Goal: Information Seeking & Learning: Learn about a topic

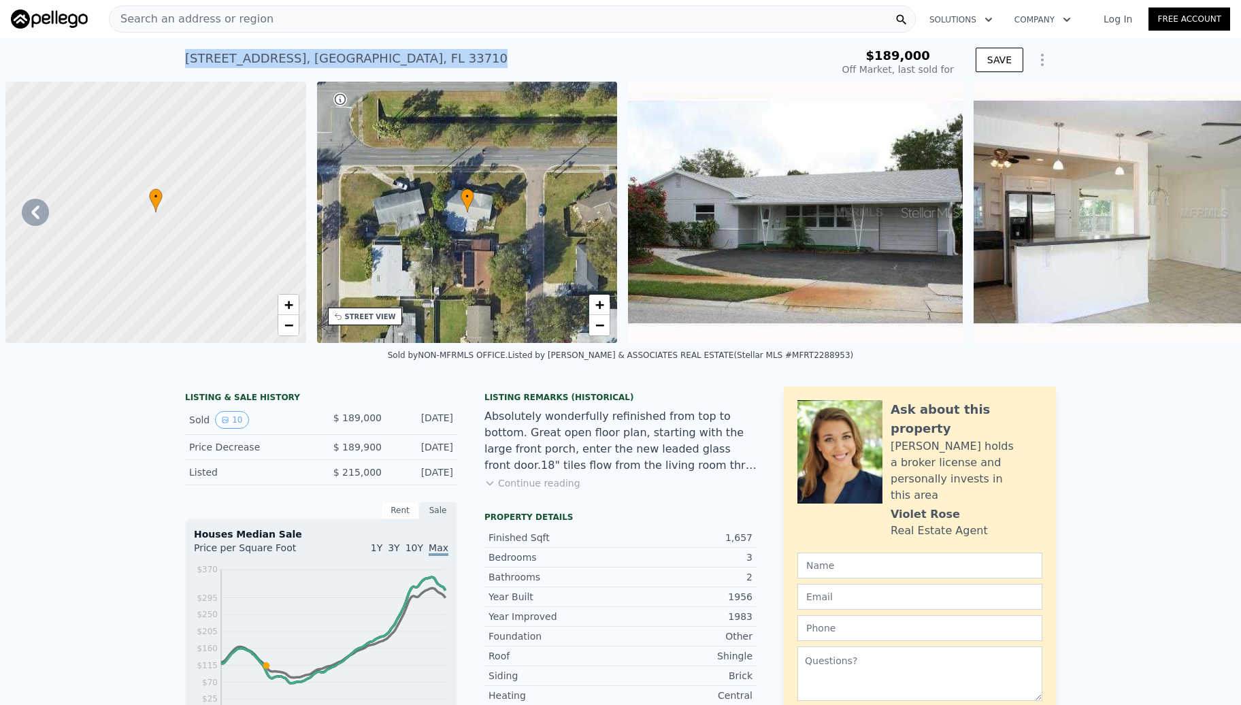
click at [447, 65] on div "[STREET_ADDRESS] Sold [DATE] for $189k $189,000 Off Market, last sold for SAVE" at bounding box center [620, 60] width 1241 height 44
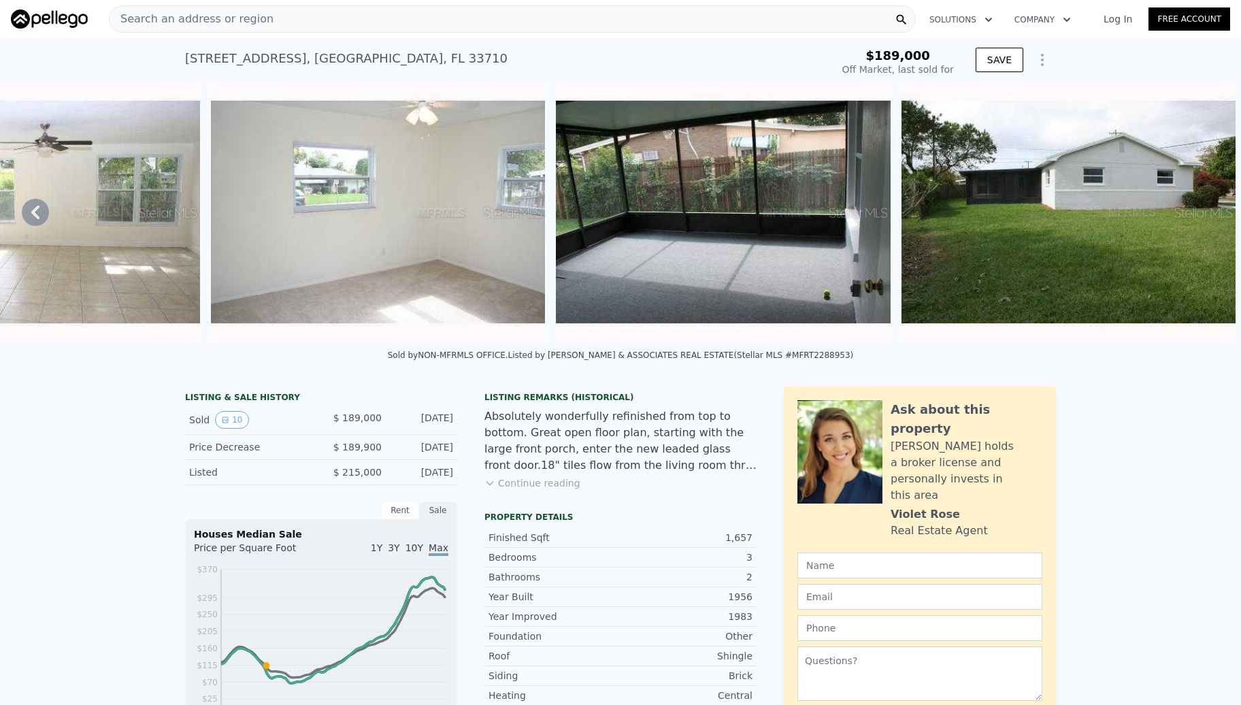
click at [312, 20] on div "Search an address or region" at bounding box center [512, 18] width 807 height 27
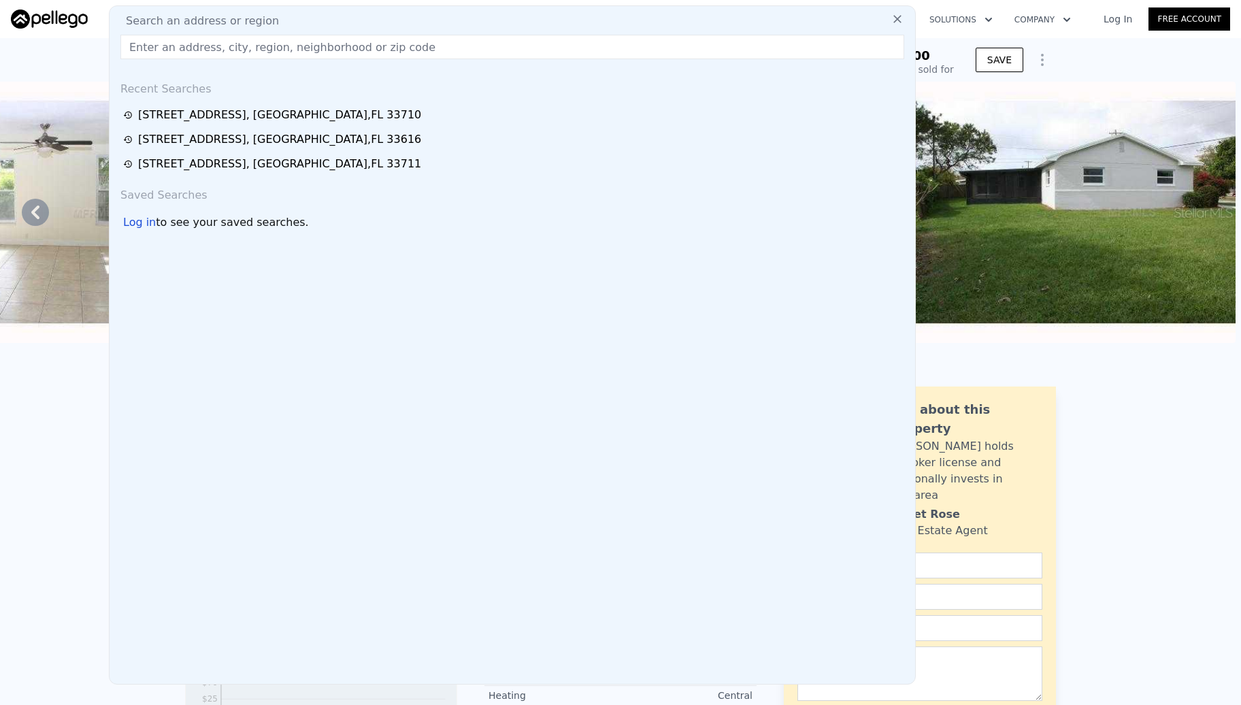
click at [309, 38] on input "text" at bounding box center [512, 47] width 784 height 24
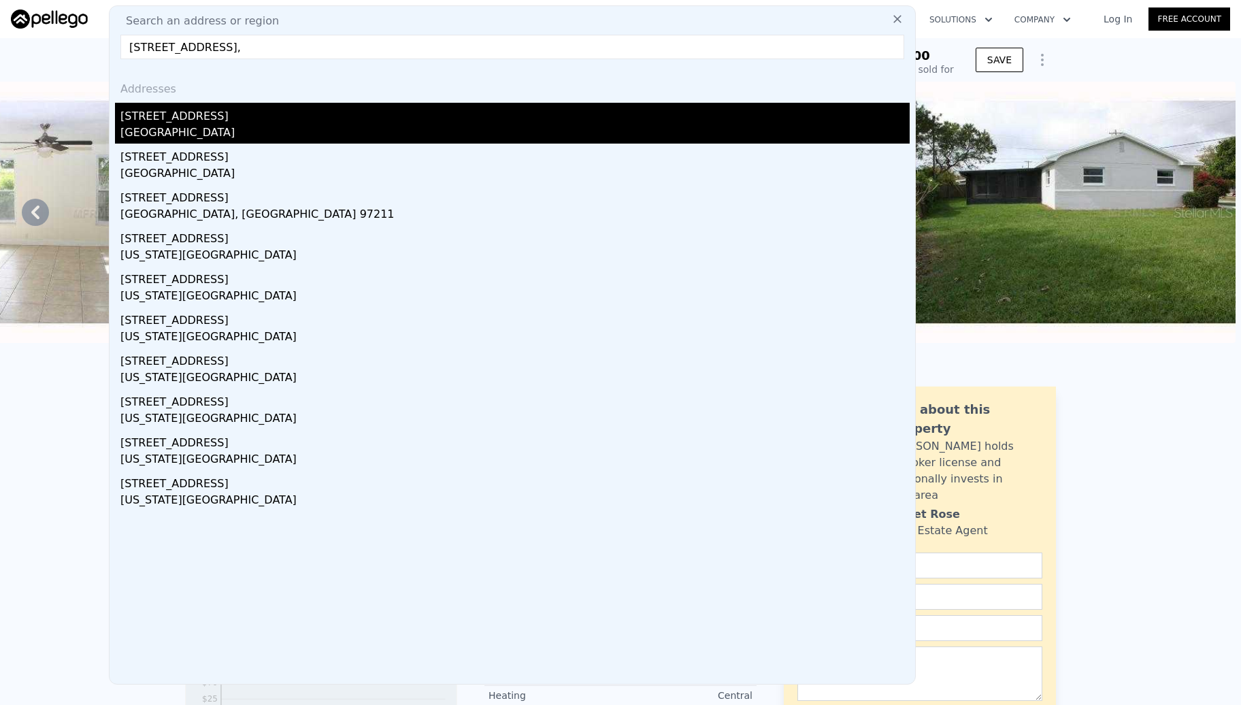
type input "[STREET_ADDRESS],"
click at [201, 124] on div "[STREET_ADDRESS]" at bounding box center [514, 114] width 789 height 22
type input "1"
type input "1026"
type input "1638"
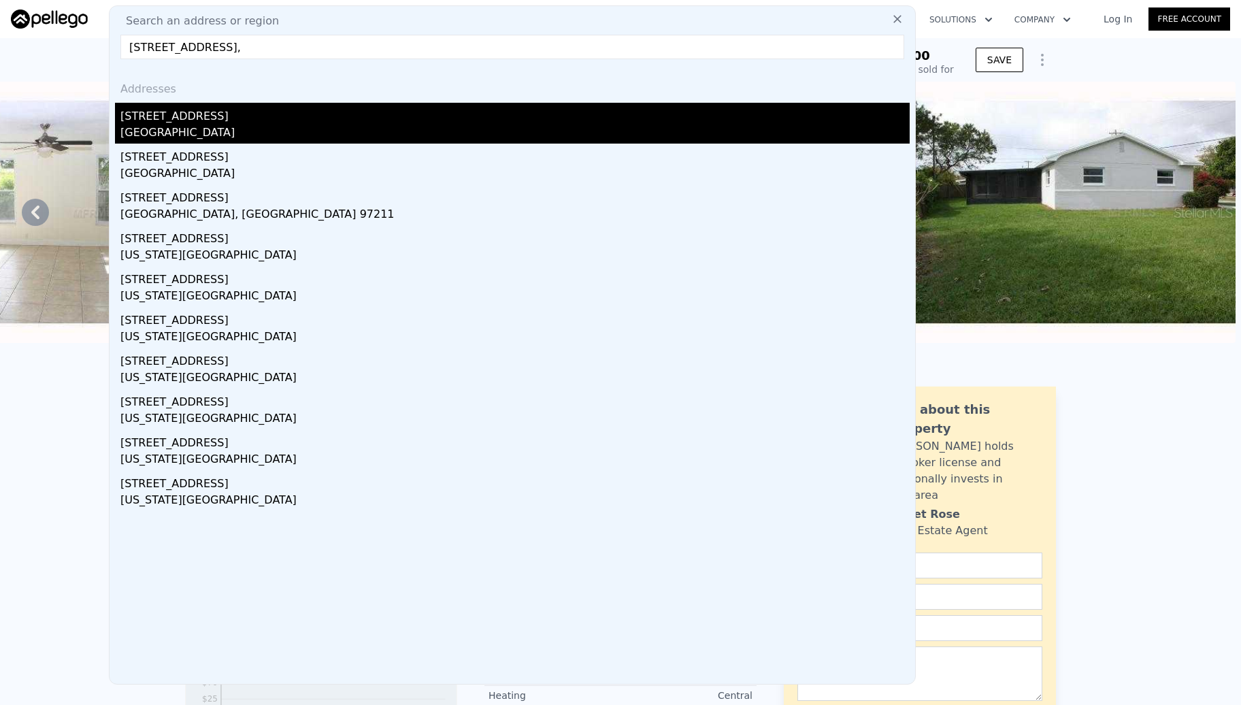
type input "4948"
type input "9601"
type input "$ 484,000"
type input "$ 30,001"
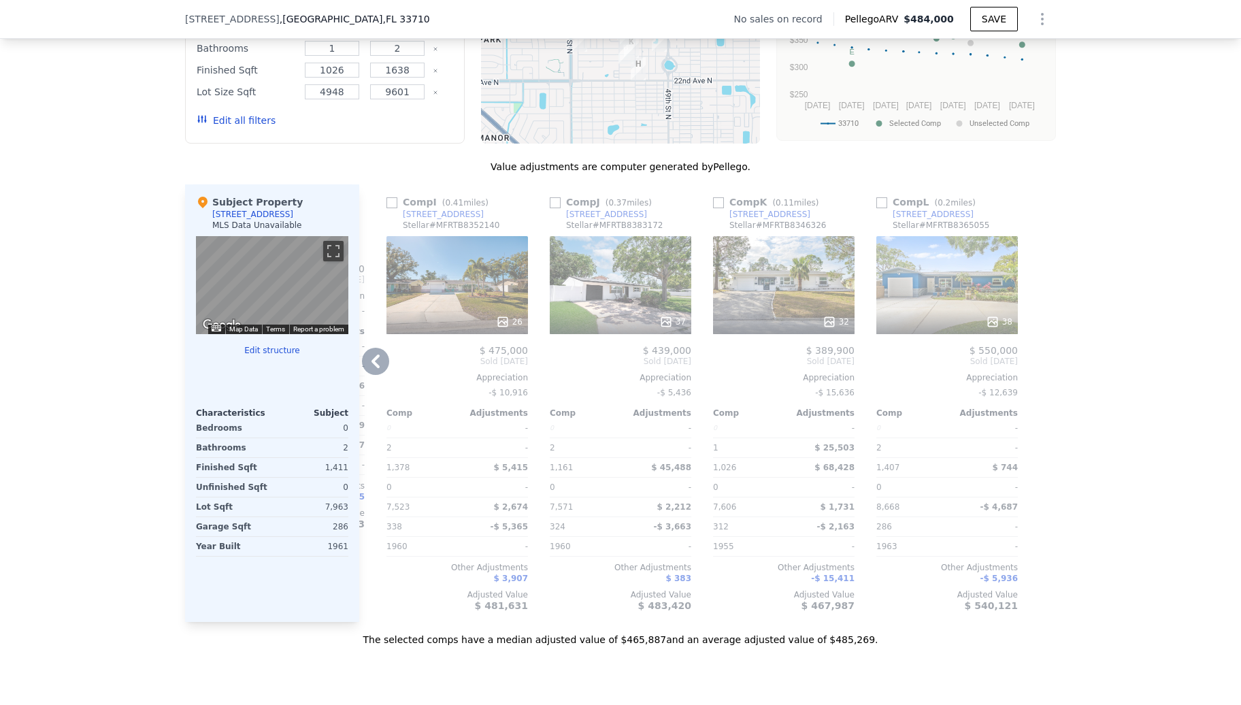
scroll to position [1174, 0]
click at [494, 307] on div "26" at bounding box center [456, 286] width 141 height 98
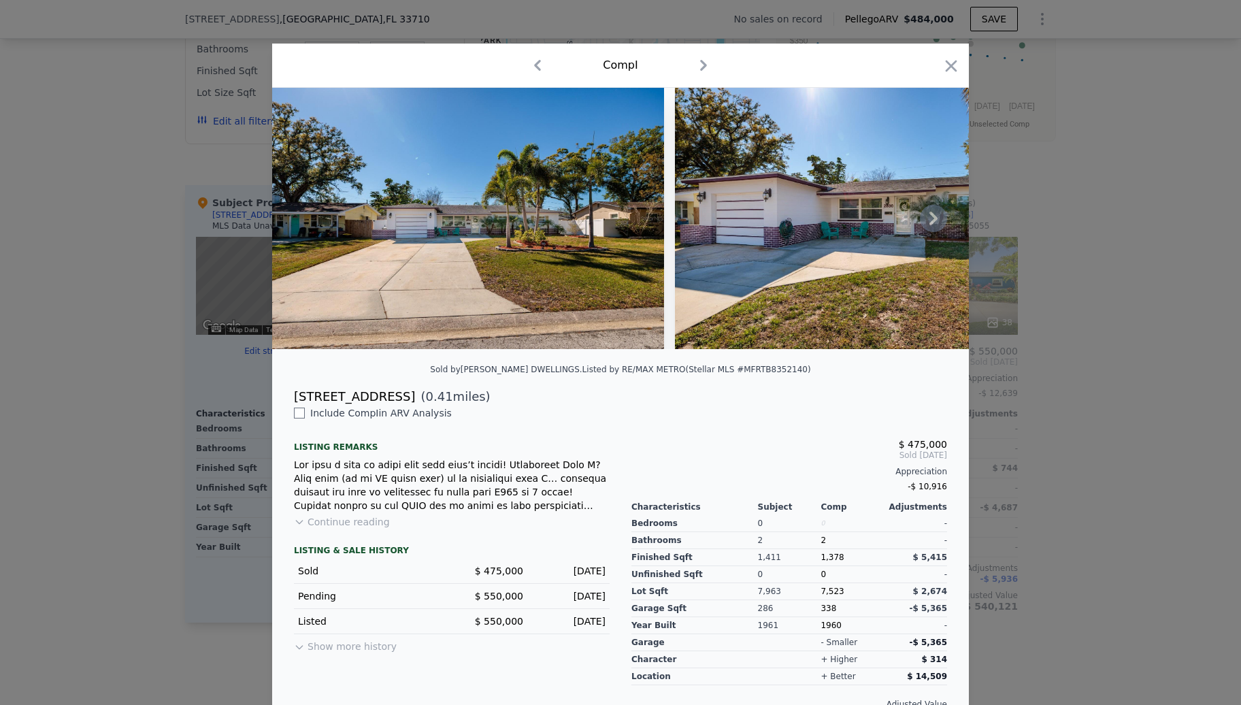
click at [932, 229] on icon at bounding box center [933, 218] width 27 height 27
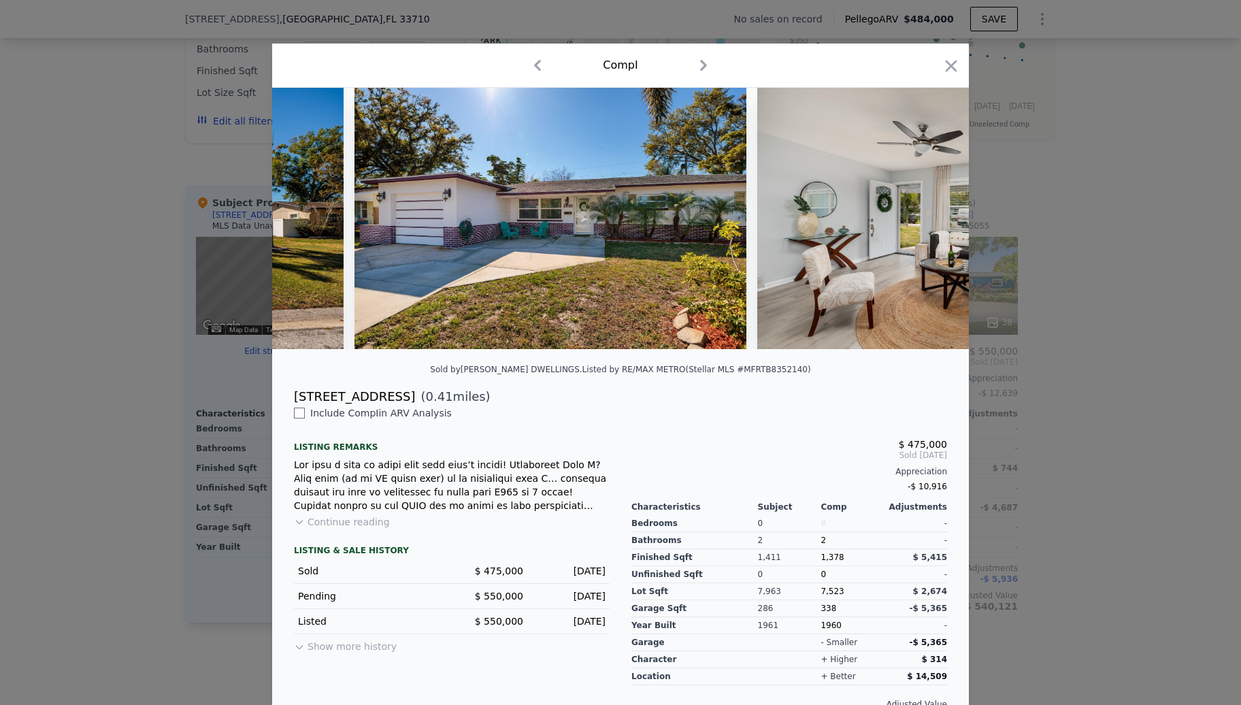
scroll to position [0, 326]
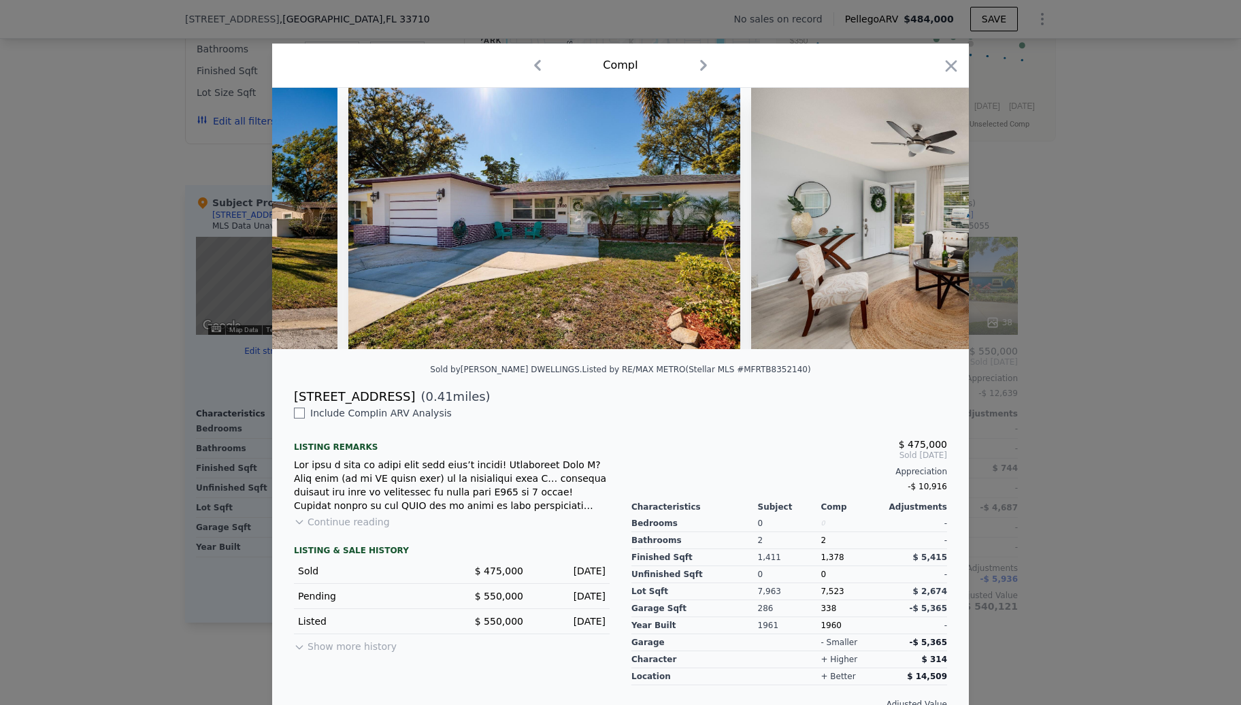
click at [932, 229] on div at bounding box center [620, 218] width 696 height 261
click at [932, 229] on icon at bounding box center [933, 218] width 27 height 27
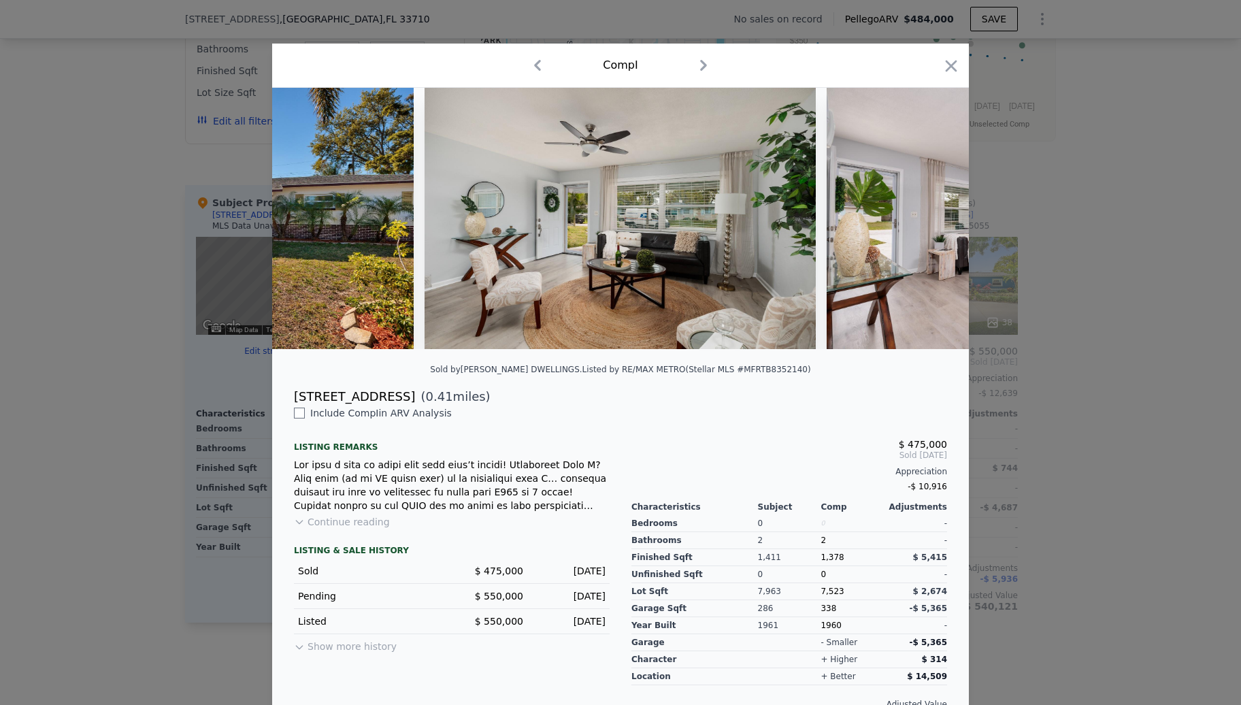
click at [933, 229] on img at bounding box center [1022, 218] width 392 height 261
click at [933, 229] on icon at bounding box center [933, 218] width 27 height 27
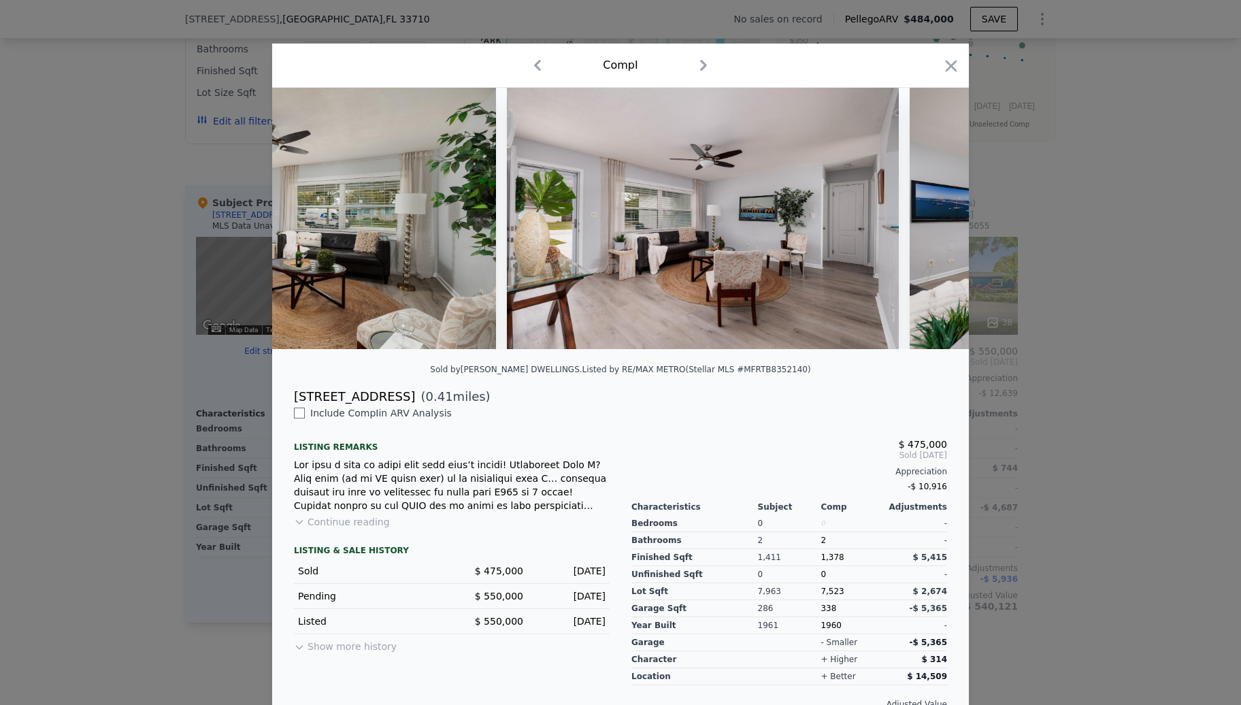
scroll to position [0, 979]
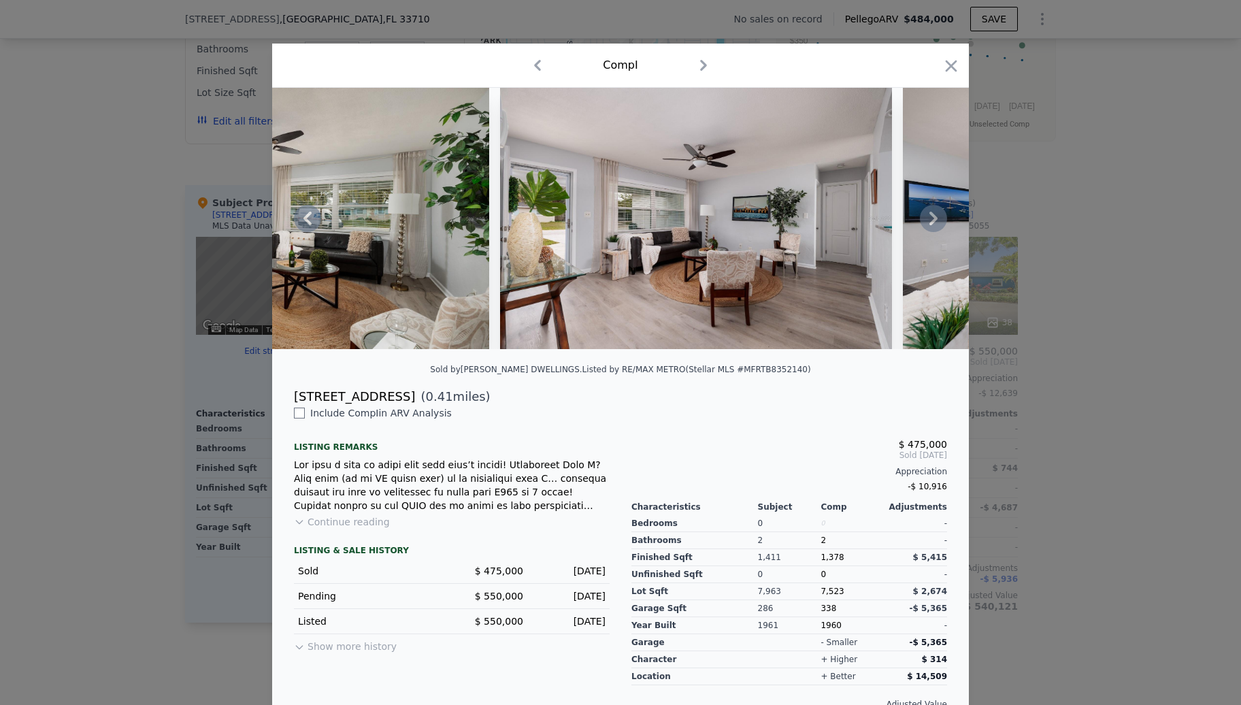
click at [933, 229] on div at bounding box center [620, 218] width 696 height 261
click at [949, 67] on icon "button" at bounding box center [950, 65] width 19 height 19
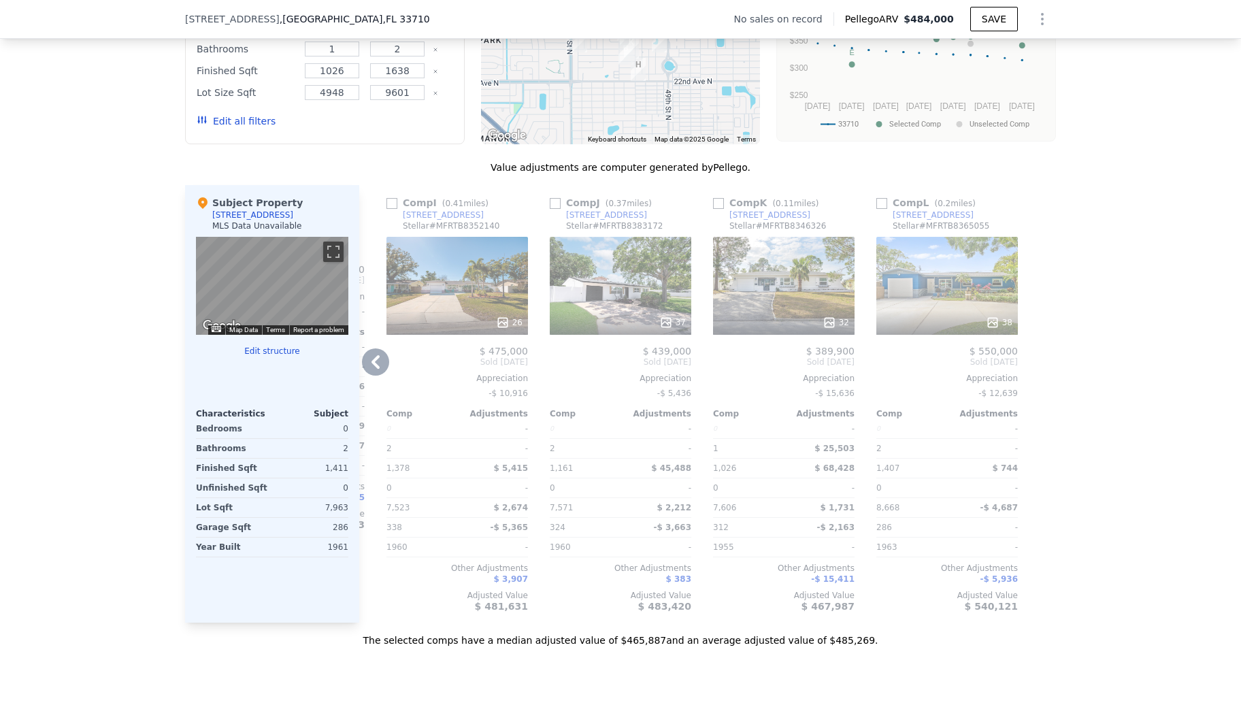
click at [789, 317] on div "32" at bounding box center [783, 286] width 141 height 98
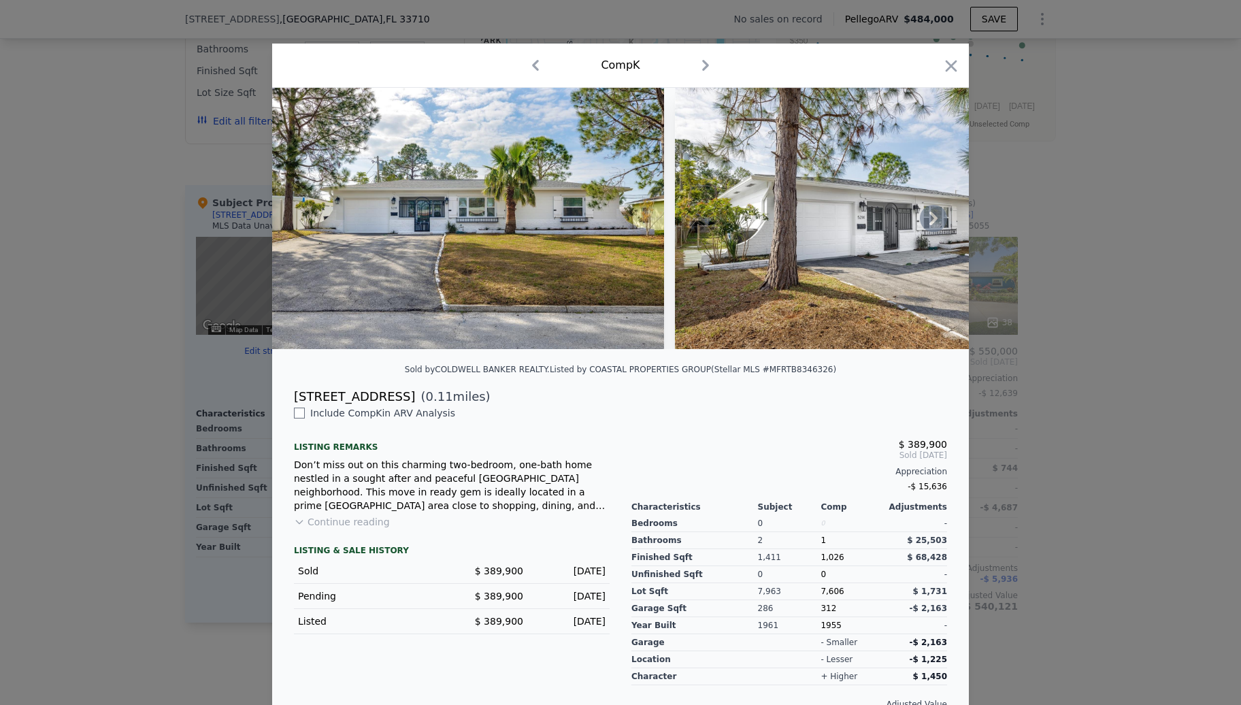
click at [938, 216] on img at bounding box center [871, 218] width 392 height 261
click at [930, 220] on icon at bounding box center [933, 218] width 27 height 27
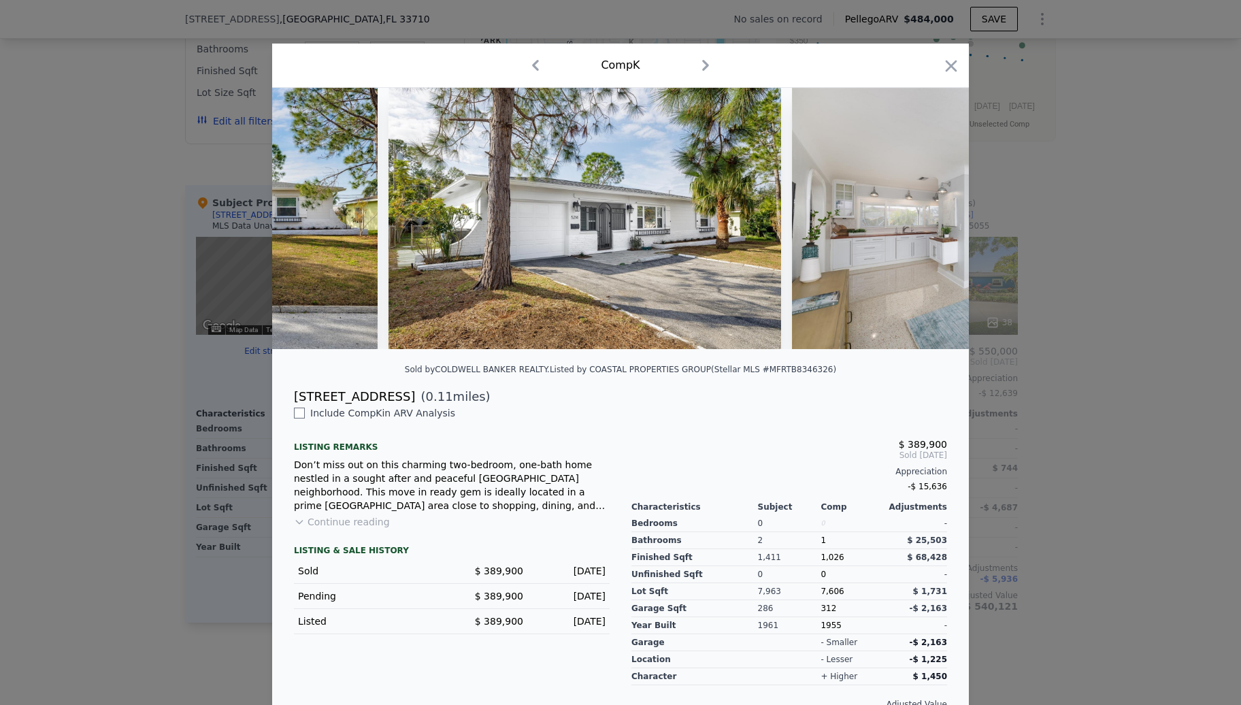
scroll to position [0, 326]
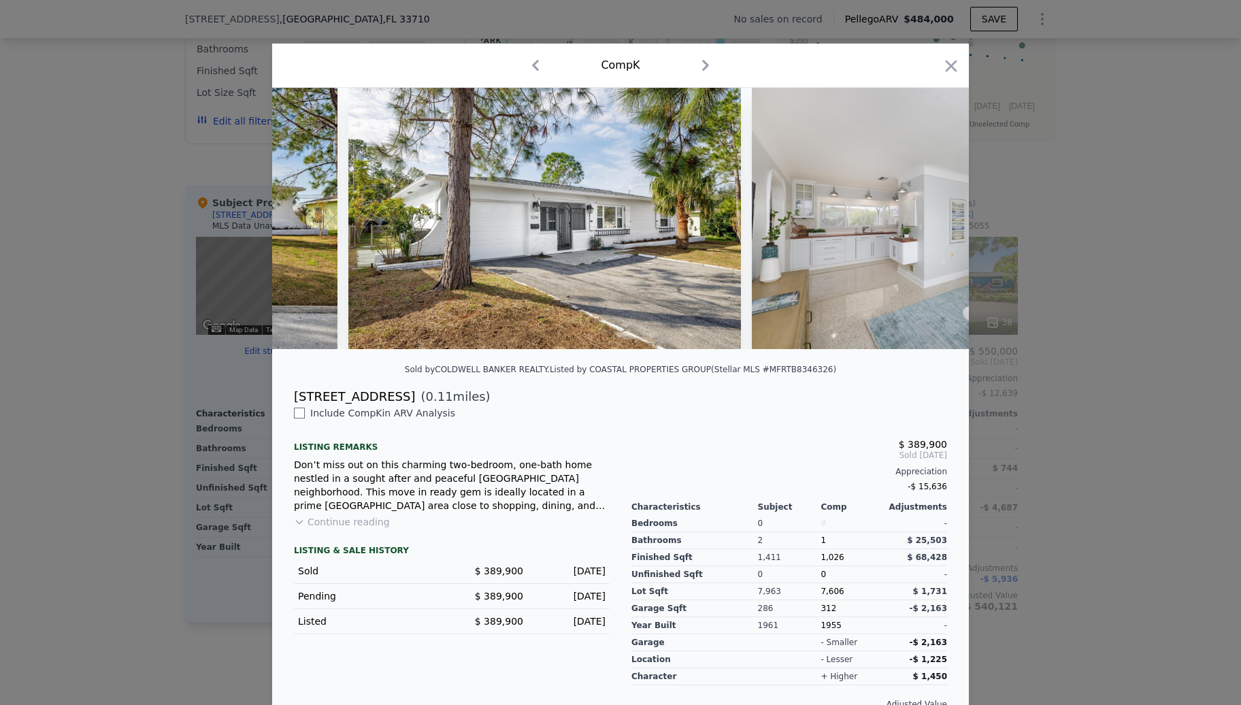
click at [930, 220] on img at bounding box center [948, 218] width 392 height 261
click at [922, 224] on icon at bounding box center [933, 218] width 27 height 27
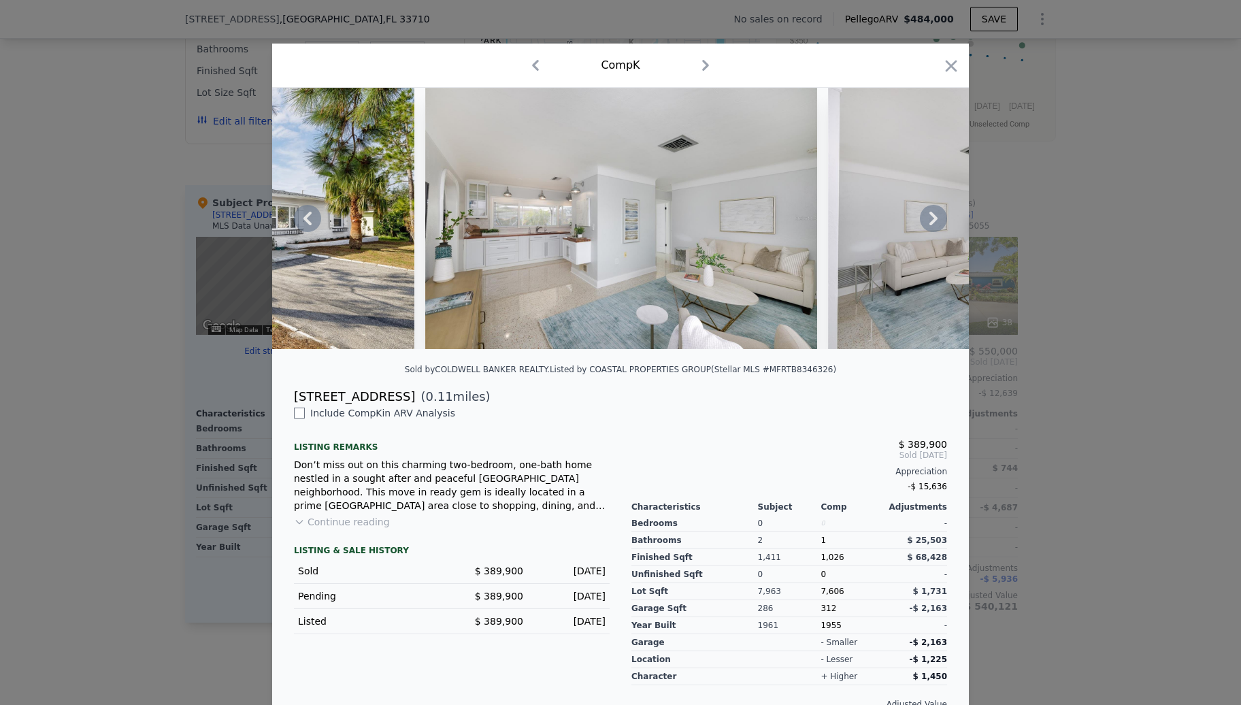
click at [922, 224] on icon at bounding box center [933, 218] width 27 height 27
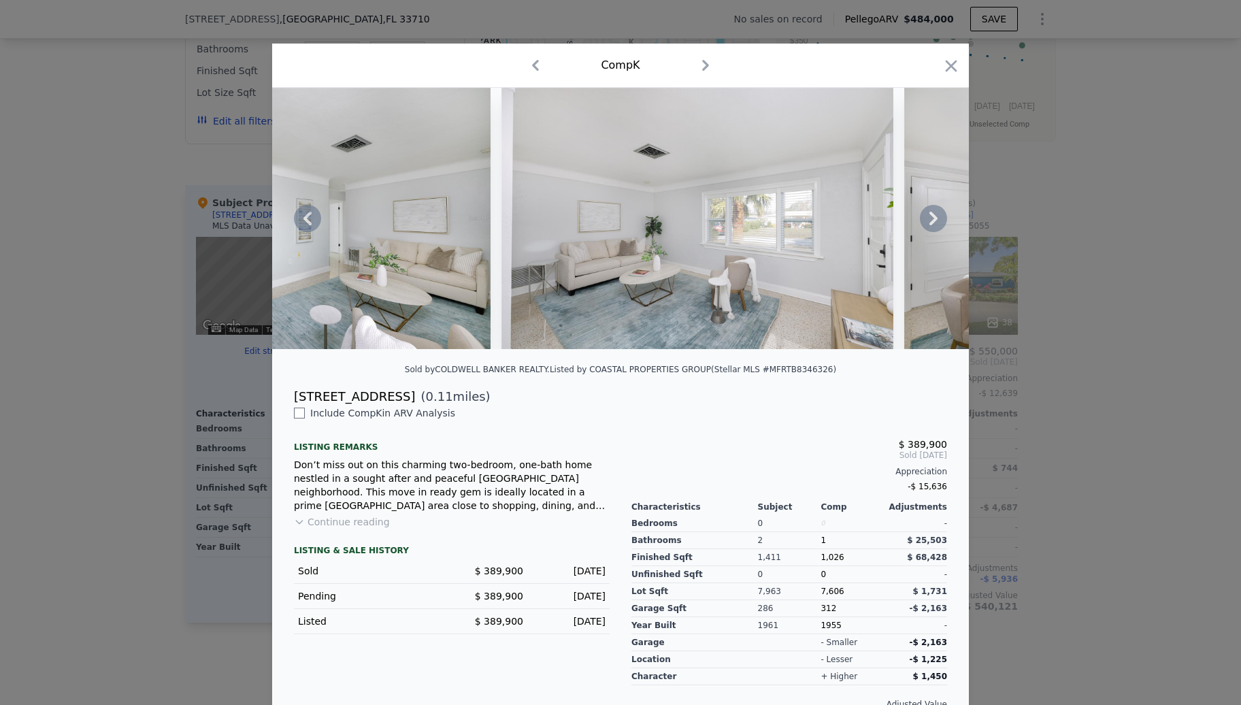
click at [922, 224] on icon at bounding box center [933, 218] width 27 height 27
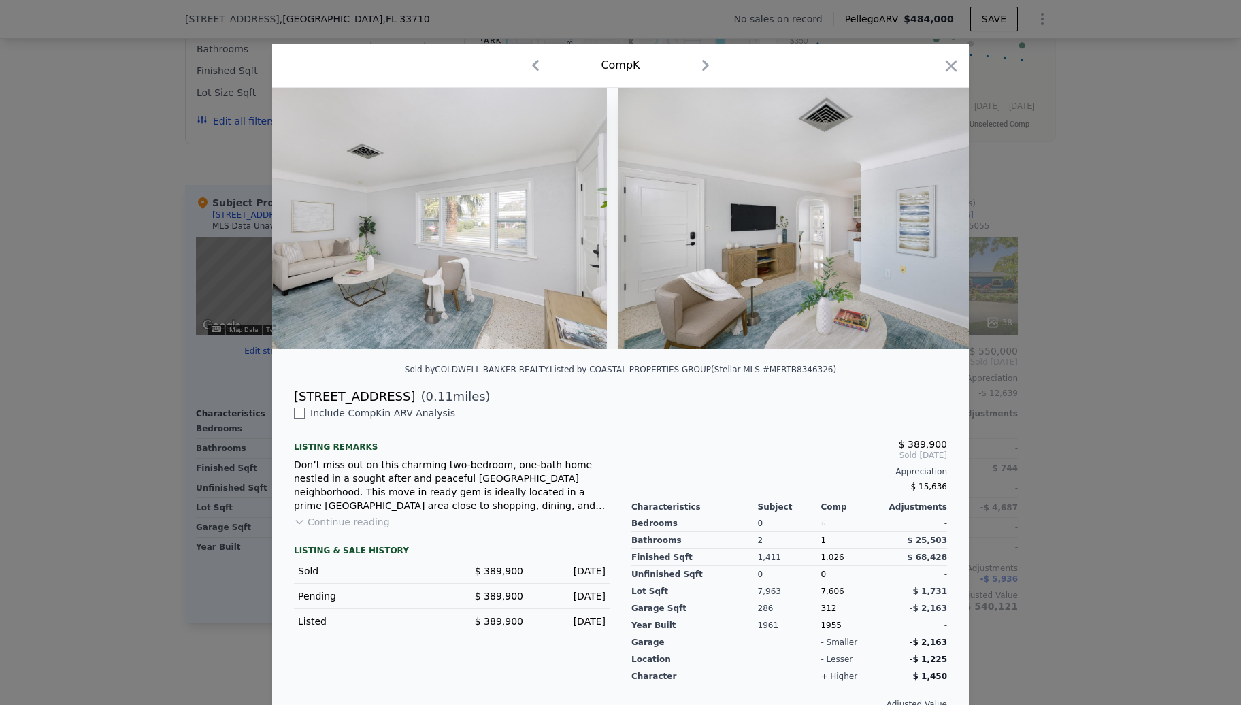
scroll to position [0, 1306]
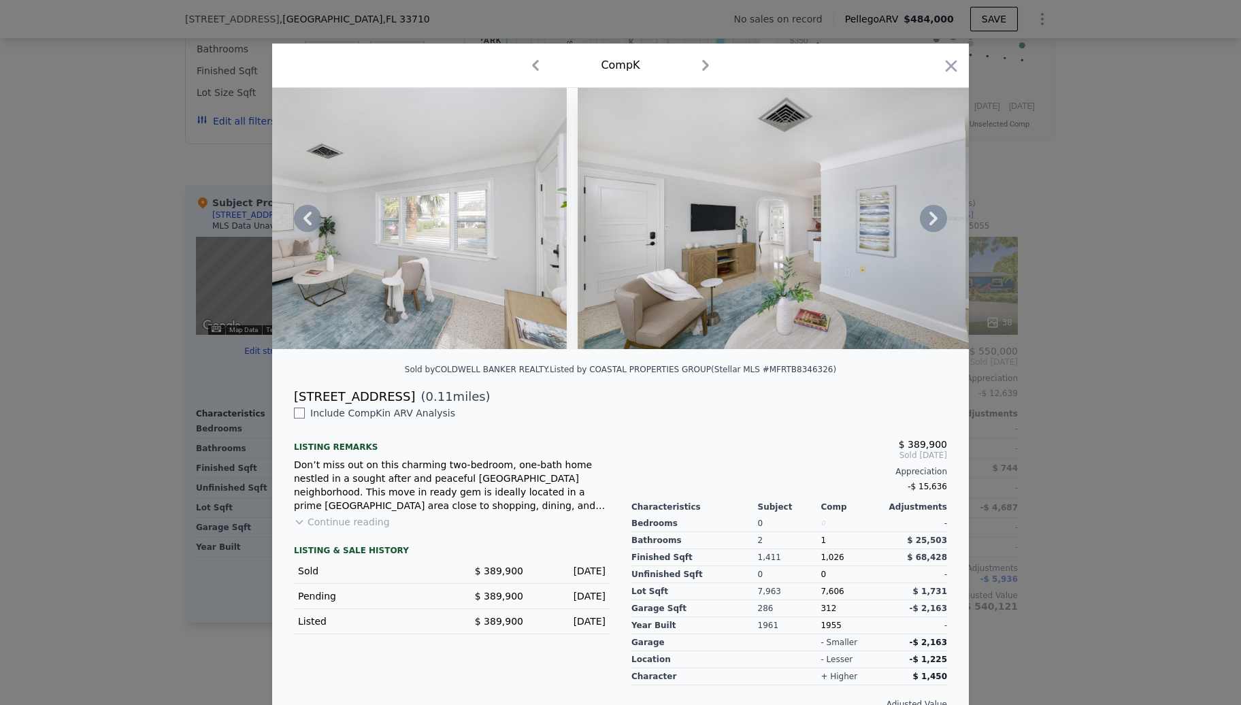
click at [922, 224] on div at bounding box center [620, 218] width 696 height 261
click at [922, 224] on icon at bounding box center [933, 218] width 27 height 27
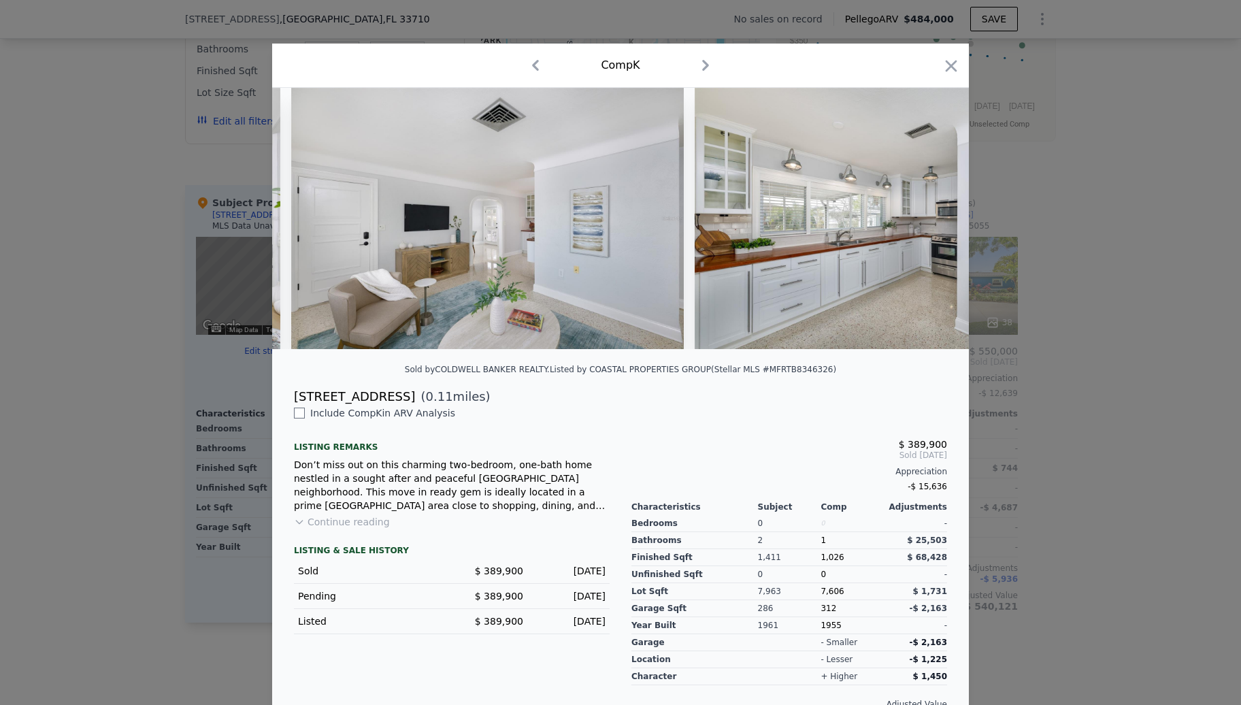
scroll to position [0, 1632]
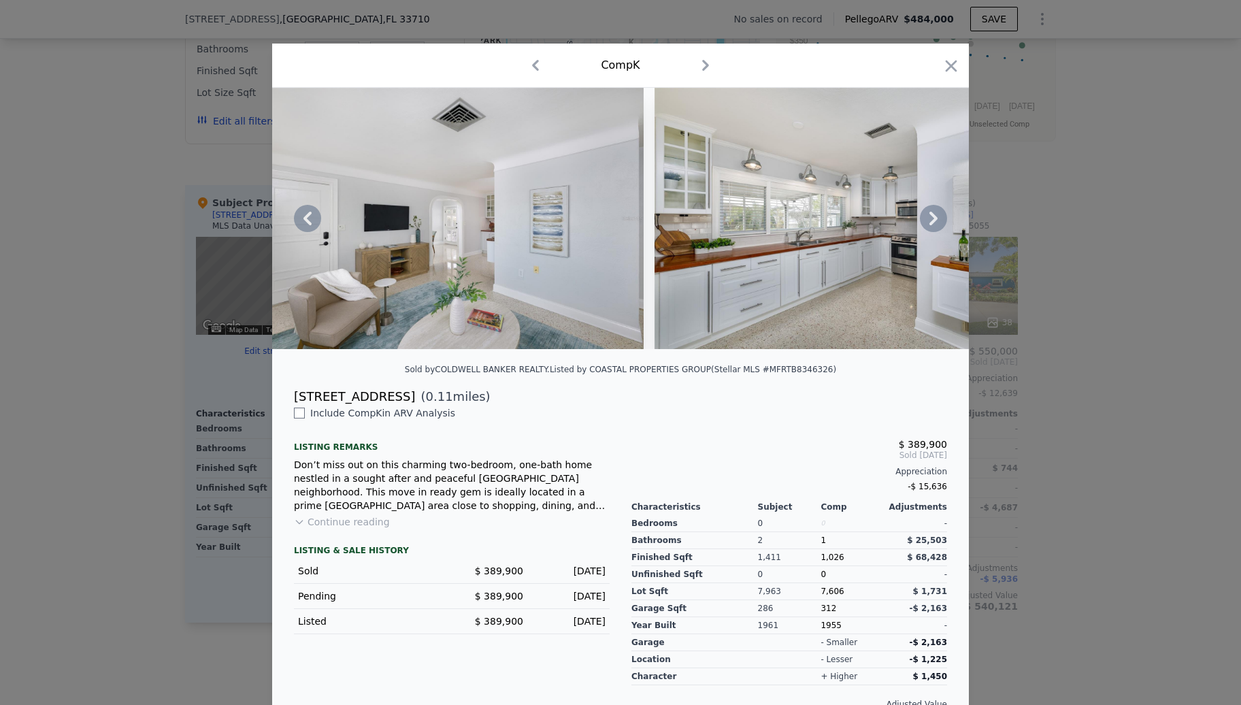
click at [922, 224] on icon at bounding box center [933, 218] width 27 height 27
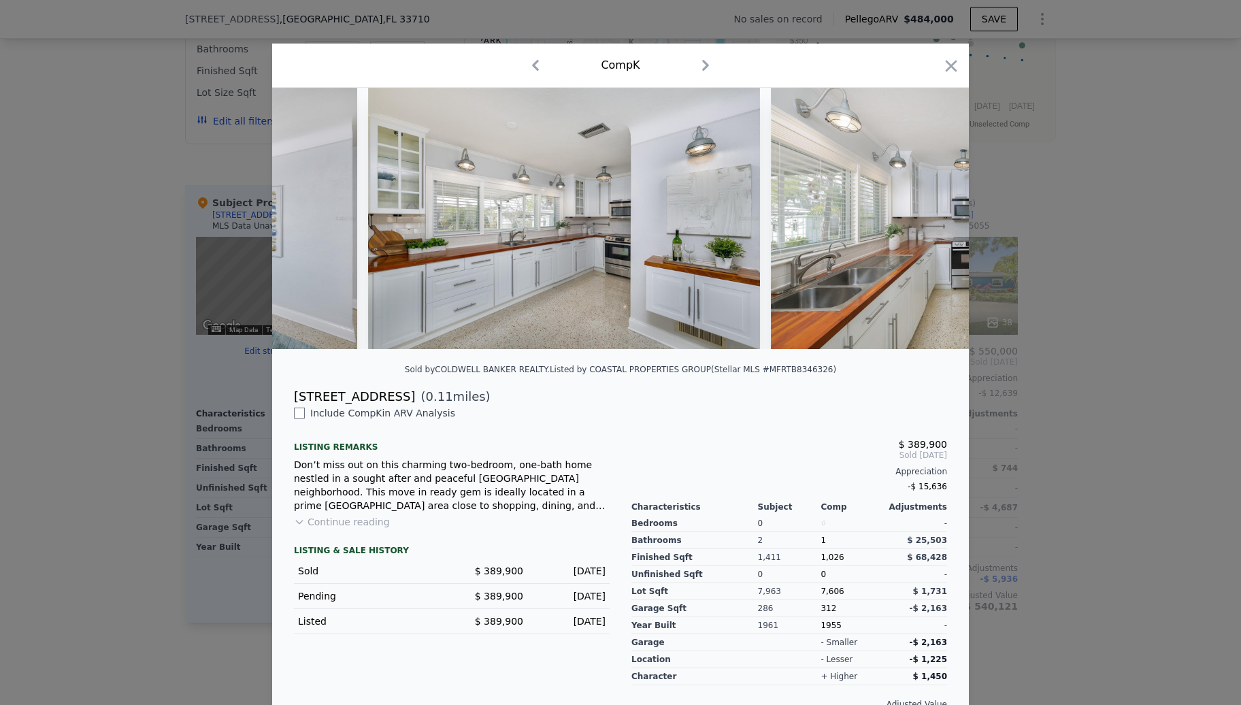
scroll to position [0, 1959]
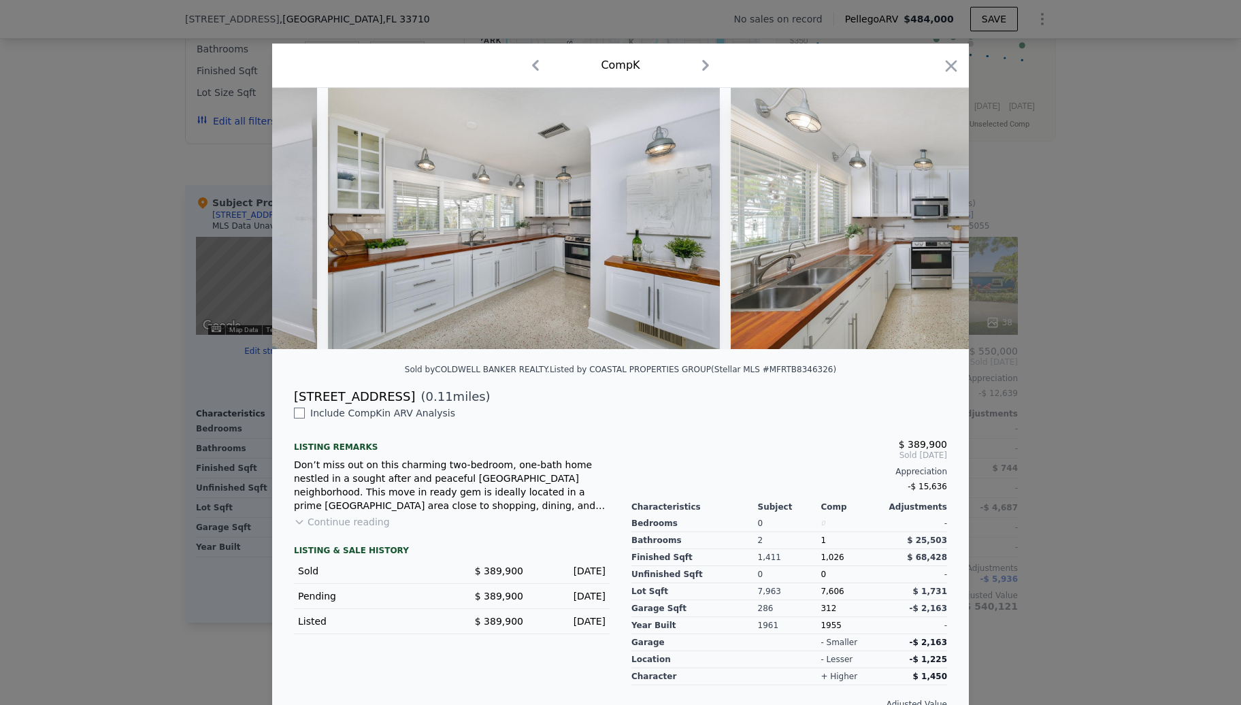
click at [922, 224] on div at bounding box center [620, 218] width 696 height 261
click at [941, 73] on icon "button" at bounding box center [950, 65] width 19 height 19
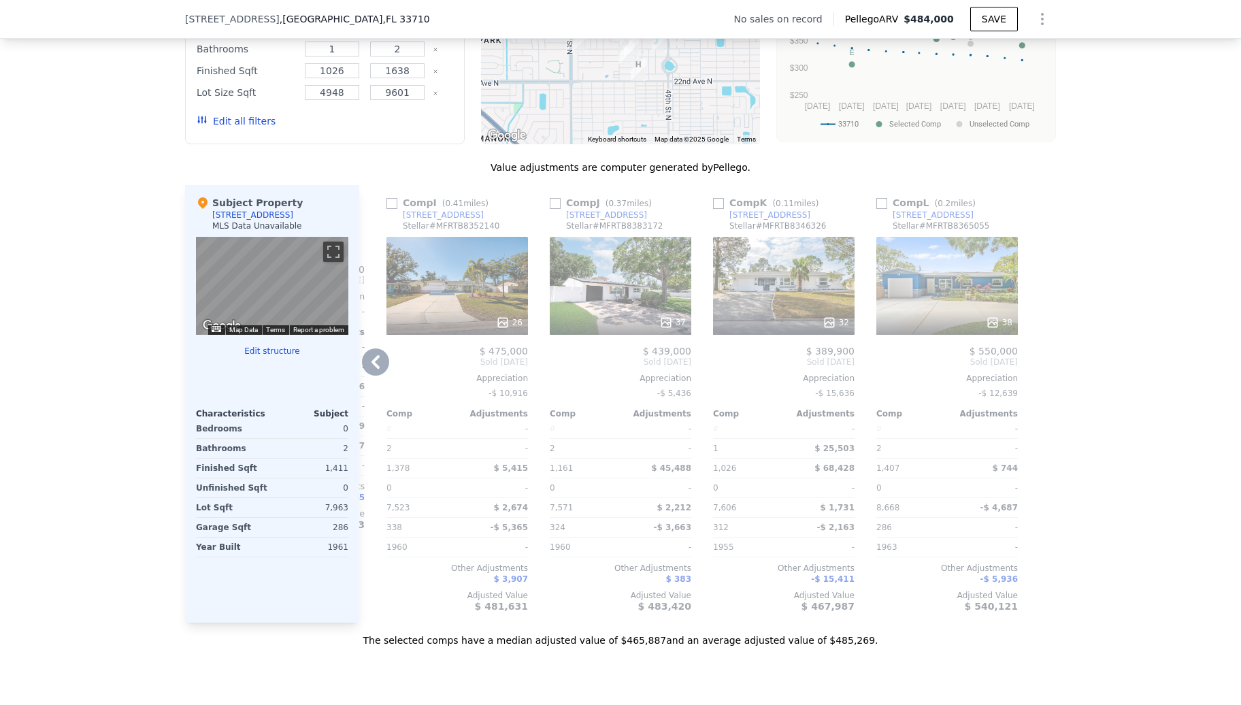
click at [780, 329] on div "32" at bounding box center [784, 323] width 130 height 14
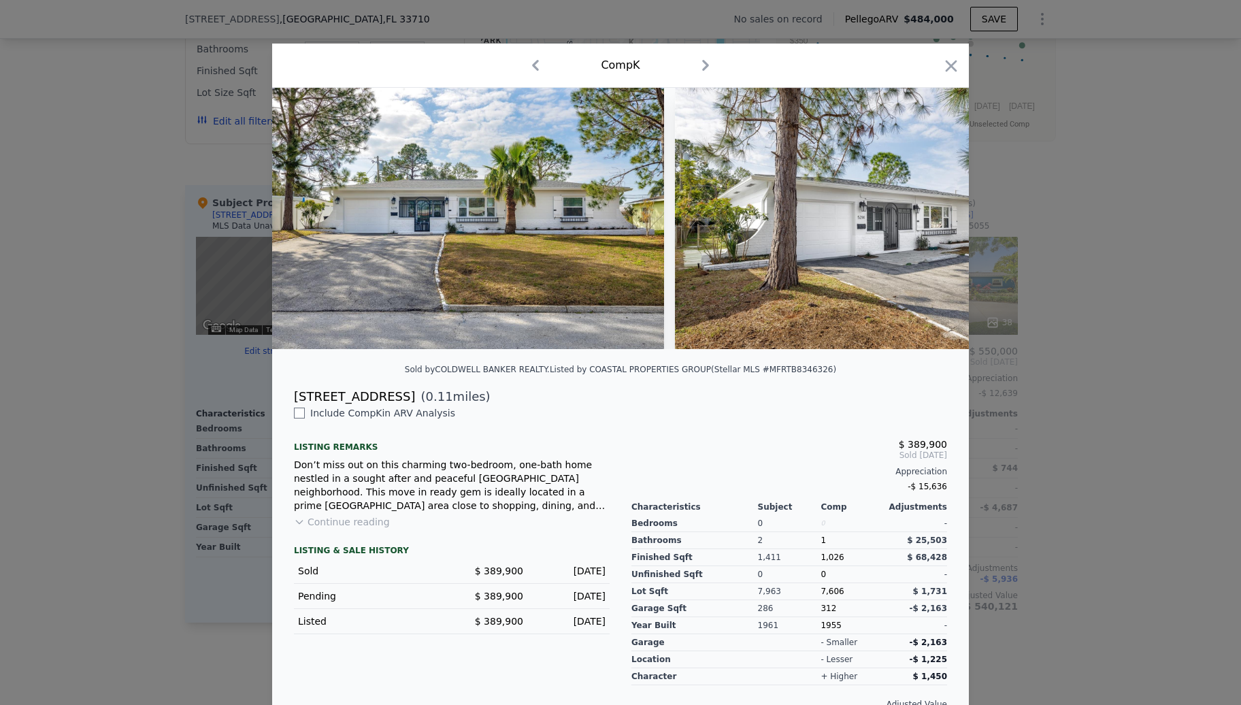
click at [1095, 352] on div at bounding box center [620, 352] width 1241 height 705
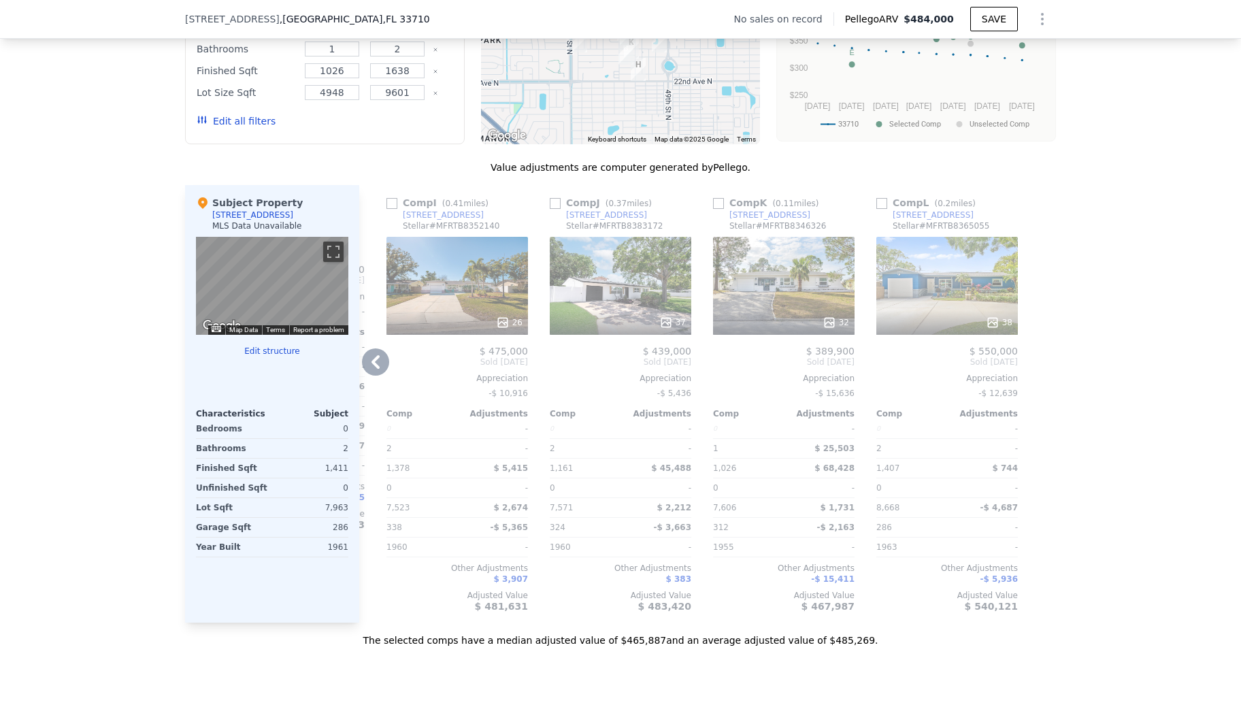
click at [944, 316] on div "38" at bounding box center [946, 286] width 141 height 98
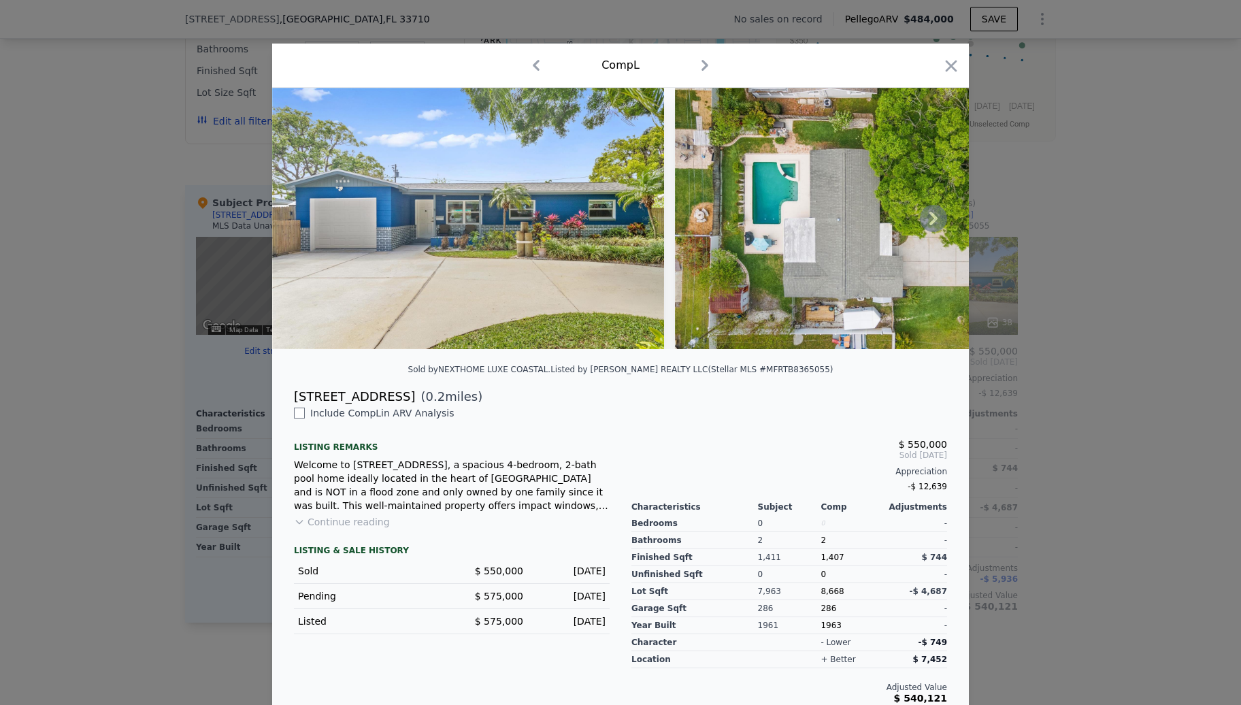
click at [926, 219] on icon at bounding box center [933, 218] width 27 height 27
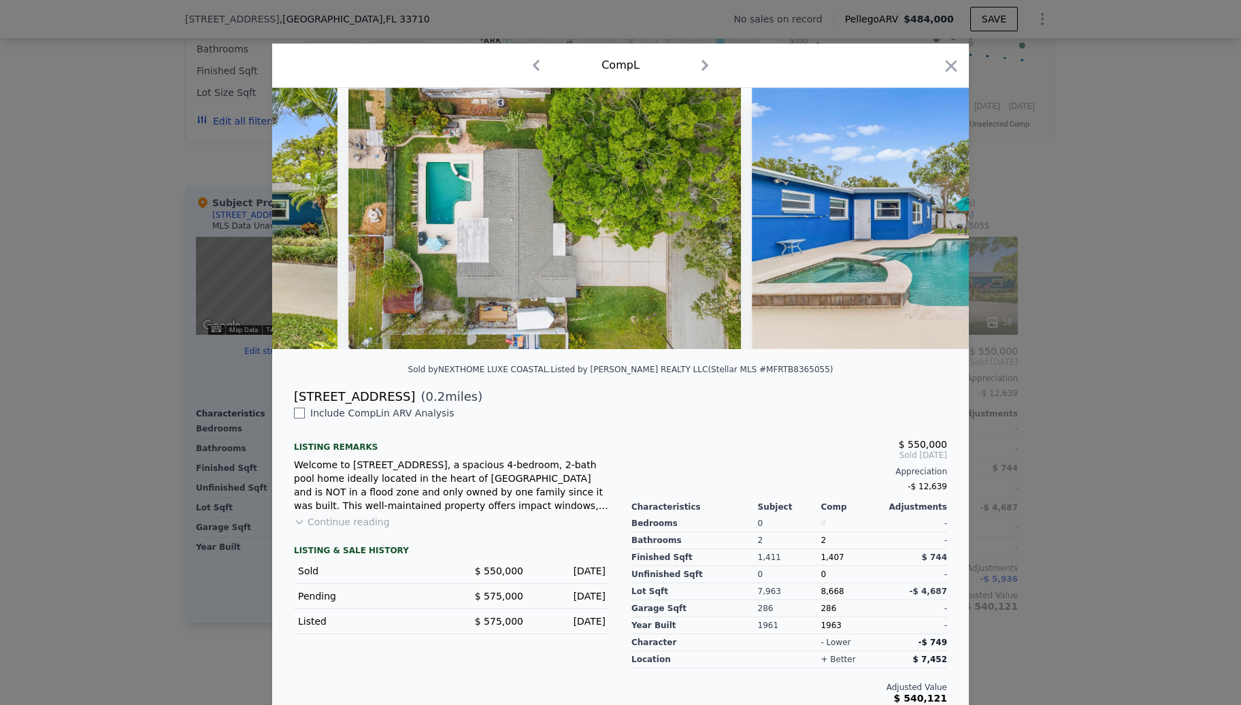
click at [926, 219] on img at bounding box center [948, 218] width 392 height 261
click at [926, 219] on icon at bounding box center [933, 218] width 27 height 27
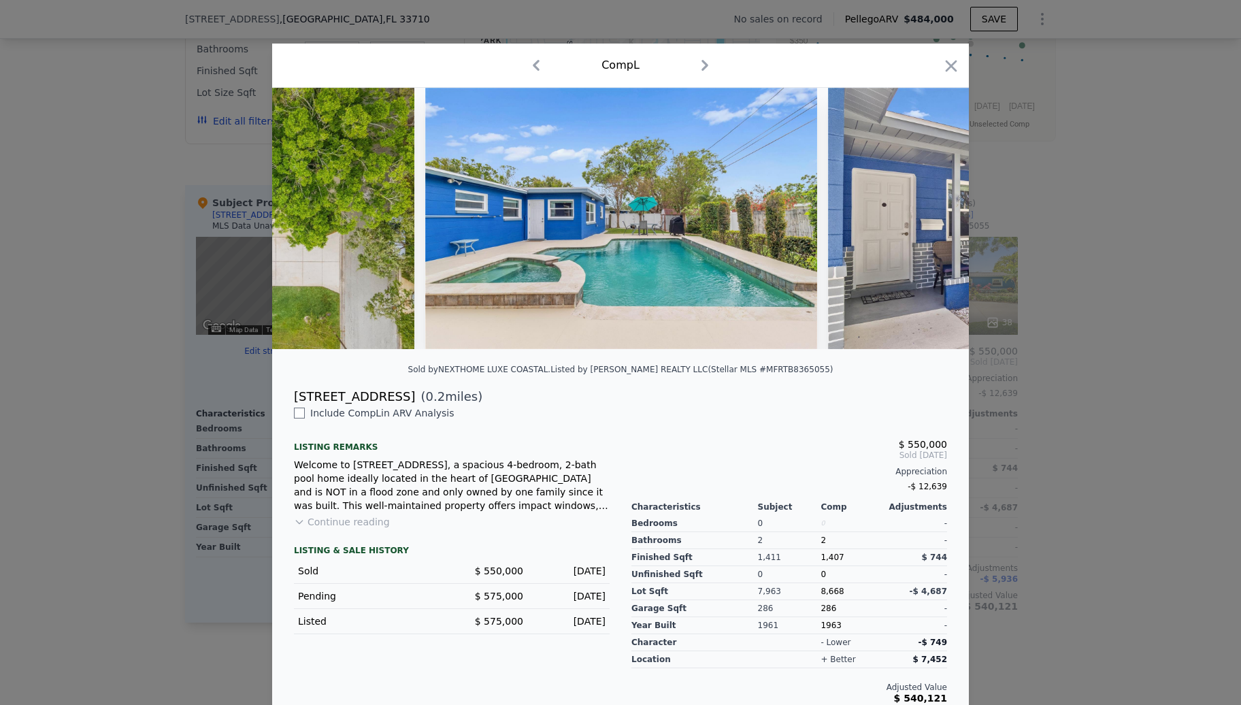
click at [926, 219] on img at bounding box center [1024, 218] width 392 height 261
click at [926, 219] on icon at bounding box center [933, 218] width 27 height 27
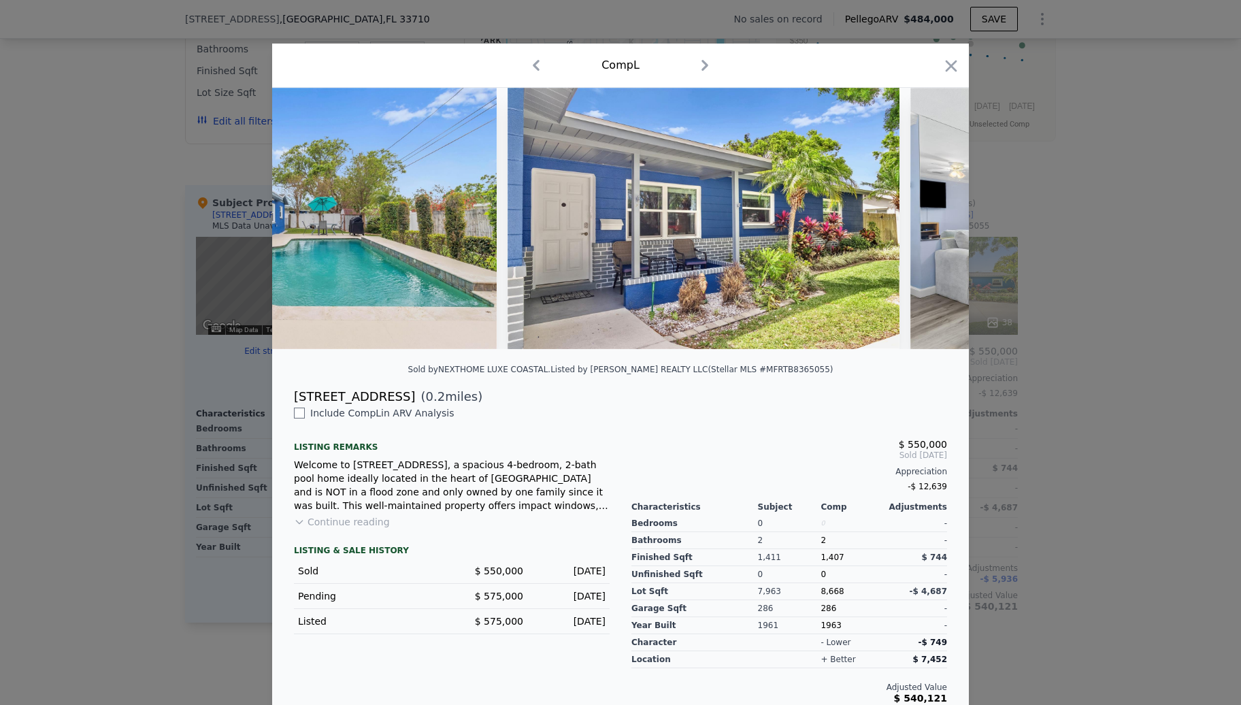
scroll to position [0, 979]
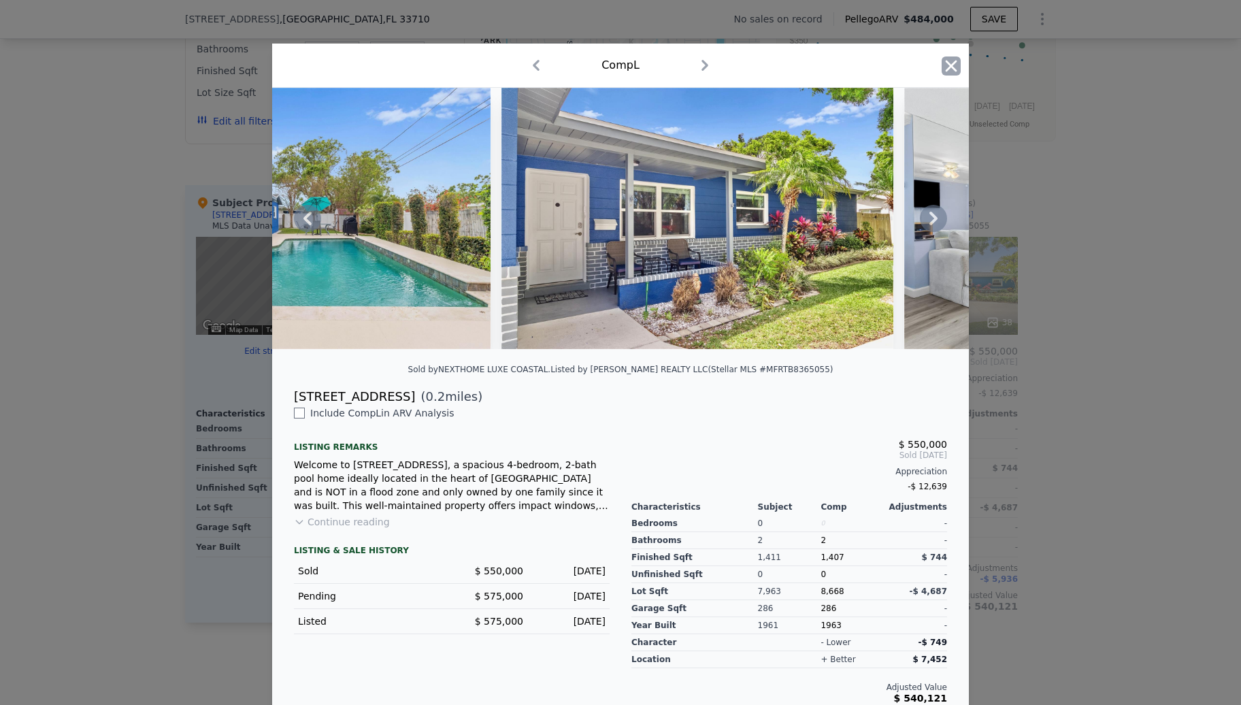
click at [944, 57] on icon "button" at bounding box center [950, 65] width 19 height 19
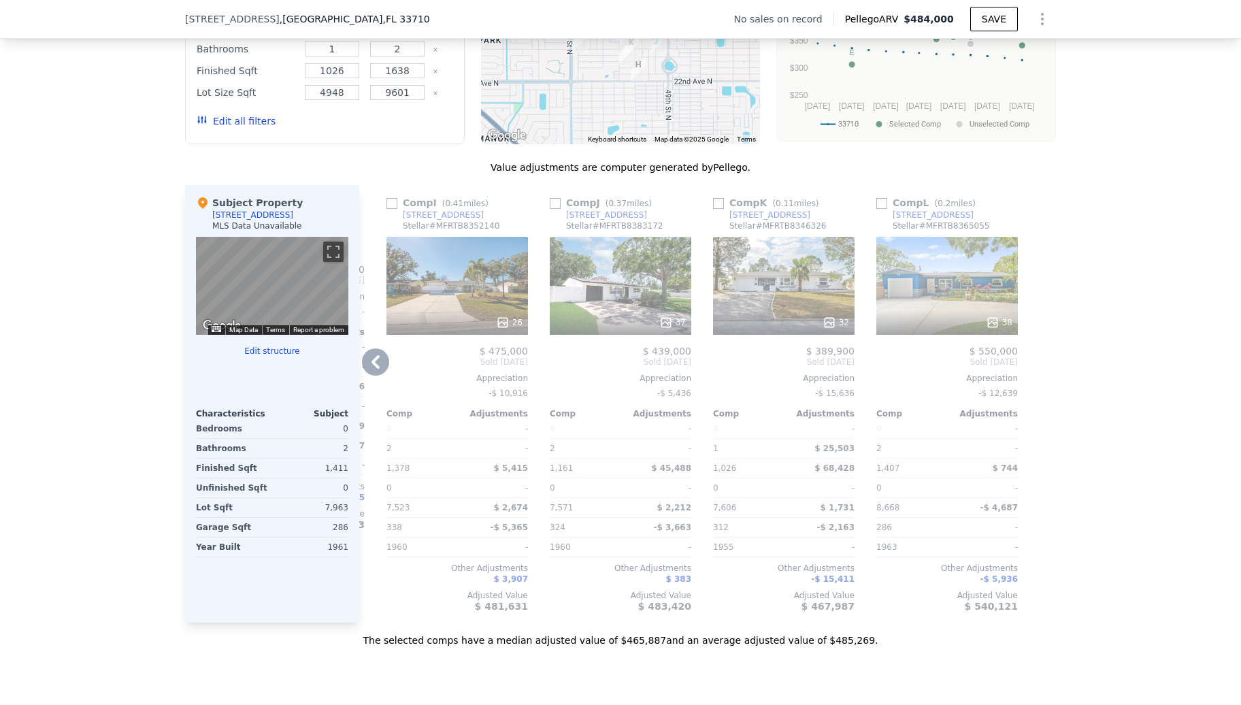
click at [368, 390] on div "Comp A ( 0.25 miles) [STREET_ADDRESS][GEOGRAPHIC_DATA] # MFRTB8361279 $ 410,000…" at bounding box center [707, 403] width 696 height 437
click at [369, 375] on icon at bounding box center [375, 361] width 27 height 27
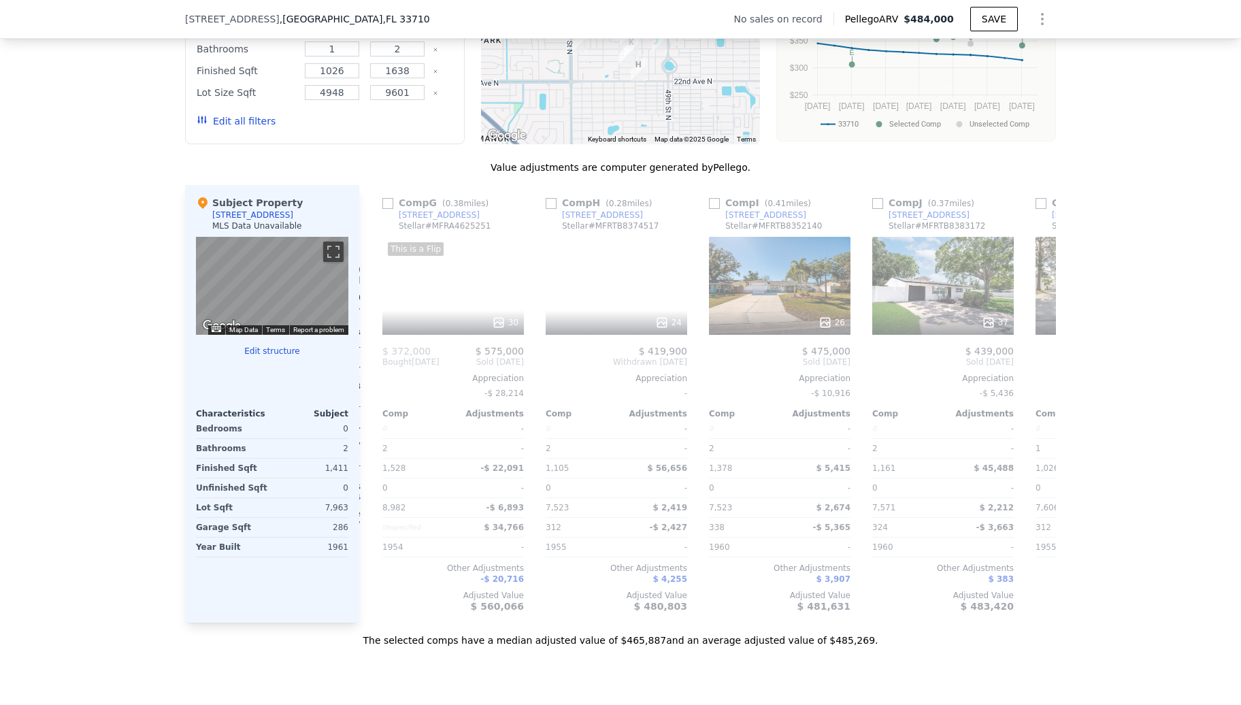
scroll to position [0, 969]
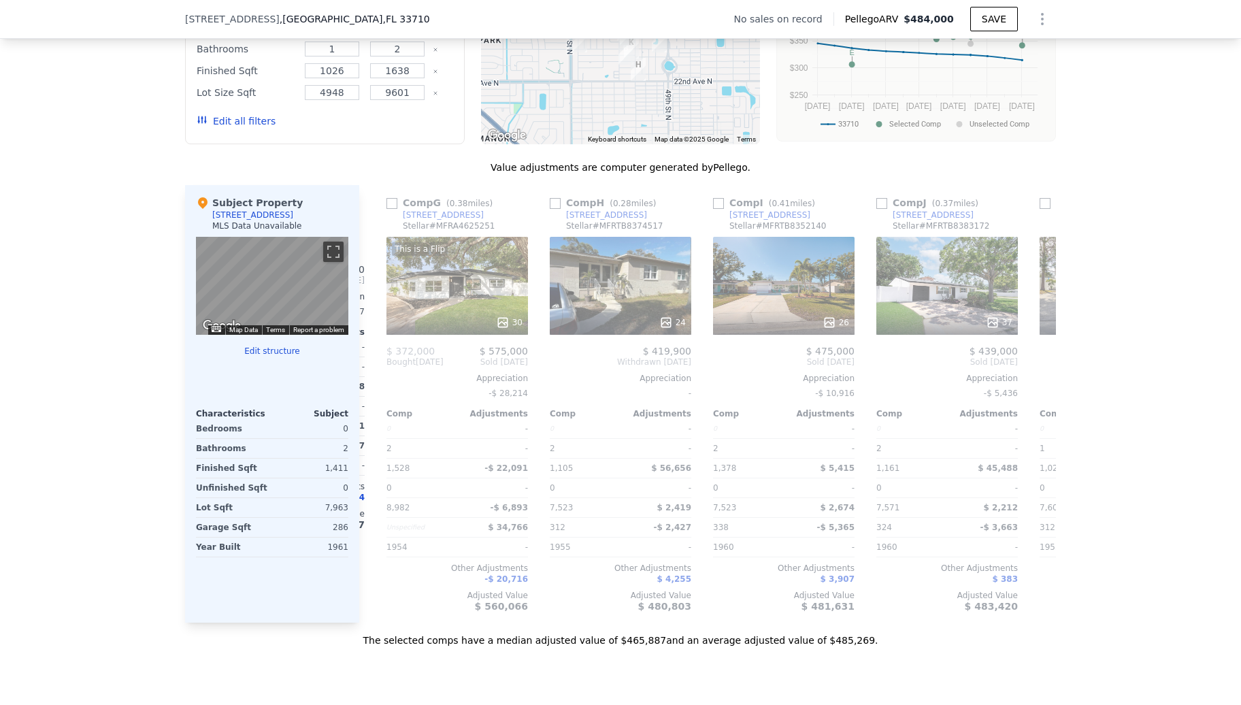
click at [371, 381] on div "Comp A ( 0.25 miles) [STREET_ADDRESS][GEOGRAPHIC_DATA] # MFRTB8361279 $ 410,000…" at bounding box center [707, 403] width 696 height 437
click at [371, 369] on icon at bounding box center [375, 362] width 8 height 14
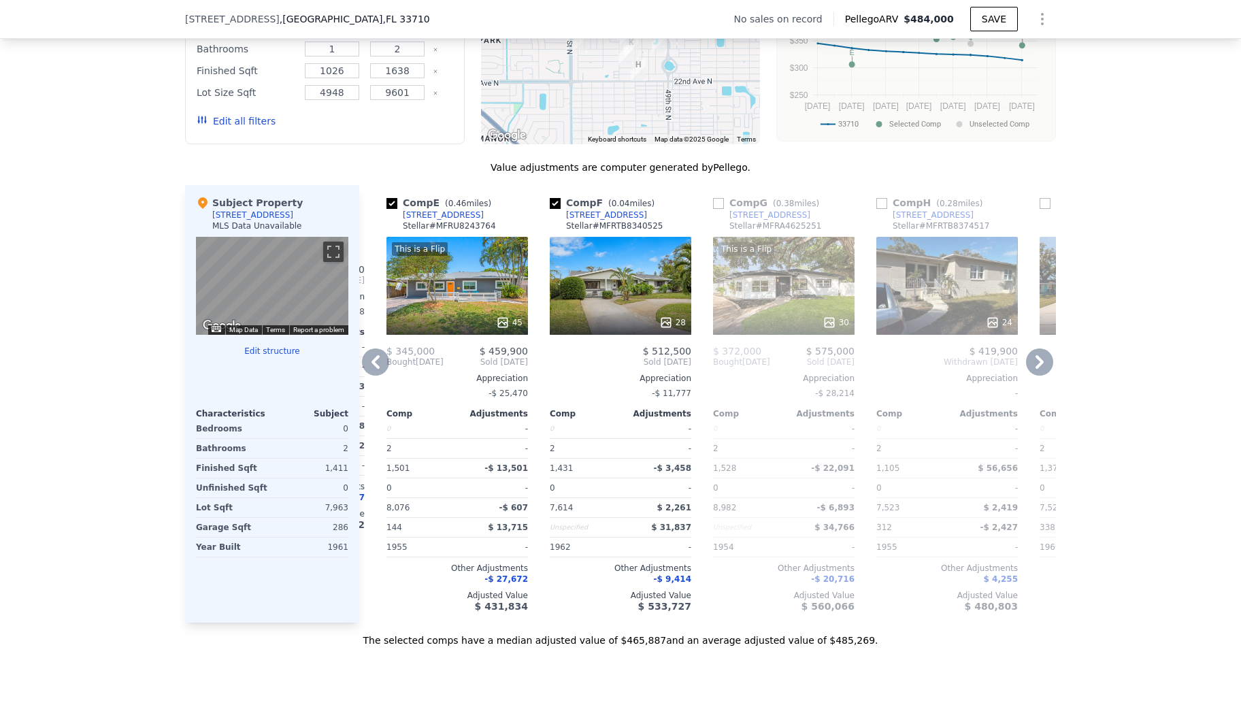
click at [371, 369] on icon at bounding box center [375, 362] width 8 height 14
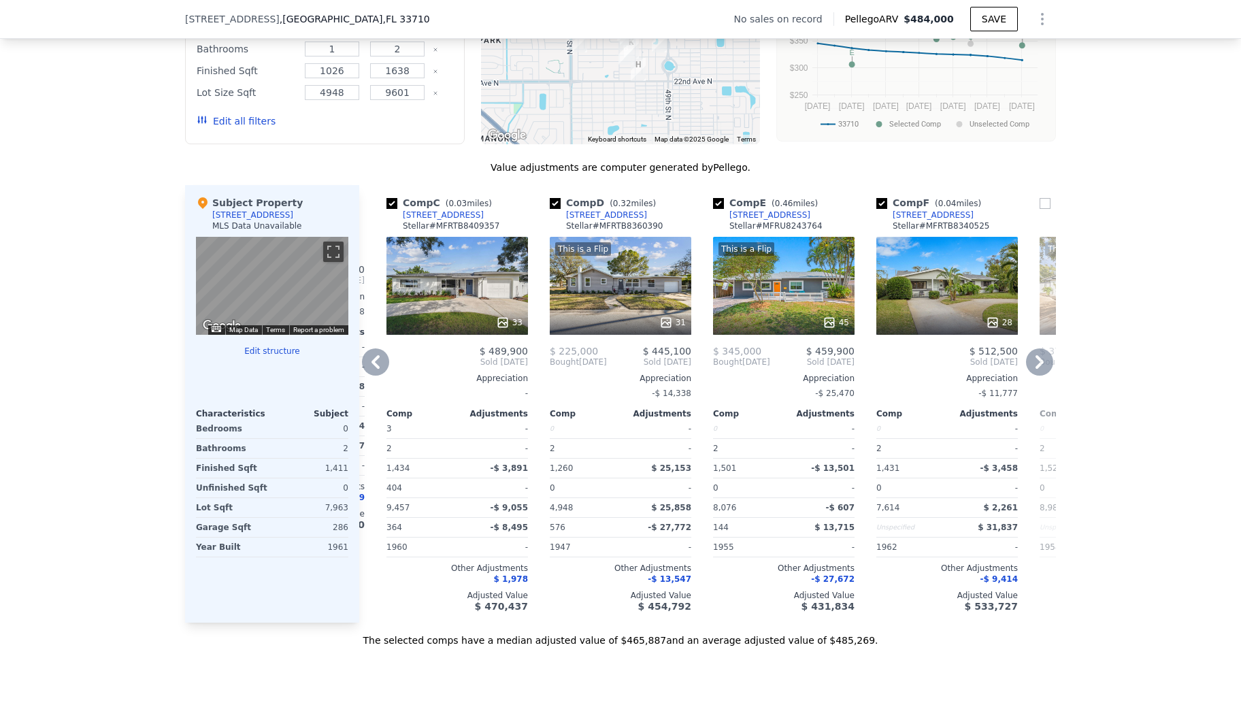
click at [371, 369] on icon at bounding box center [375, 362] width 8 height 14
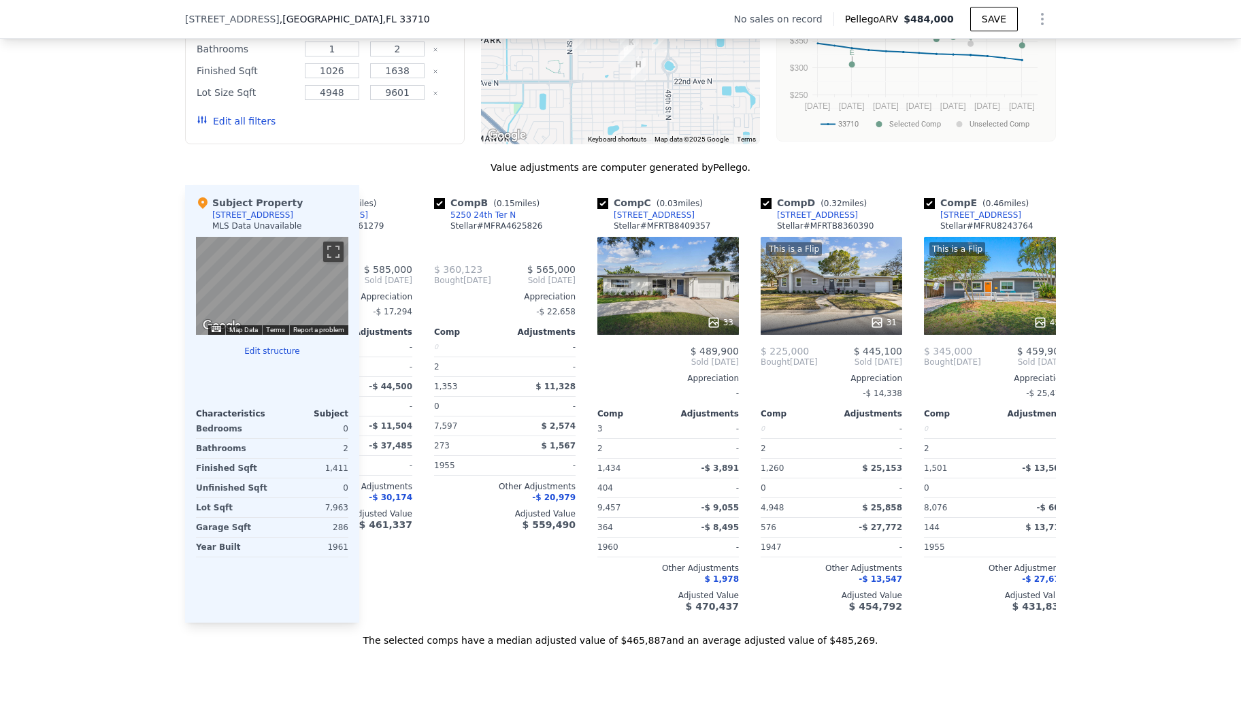
click at [371, 380] on div "Comp A ( 0.25 miles) [STREET_ADDRESS][GEOGRAPHIC_DATA] # MFRTB8361279 $ 410,000…" at bounding box center [707, 403] width 696 height 437
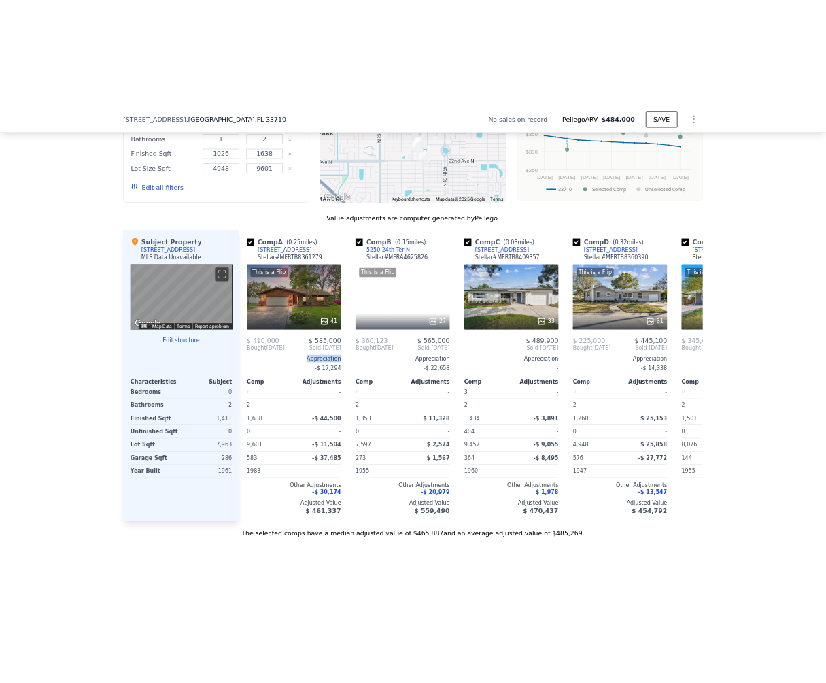
scroll to position [0, 0]
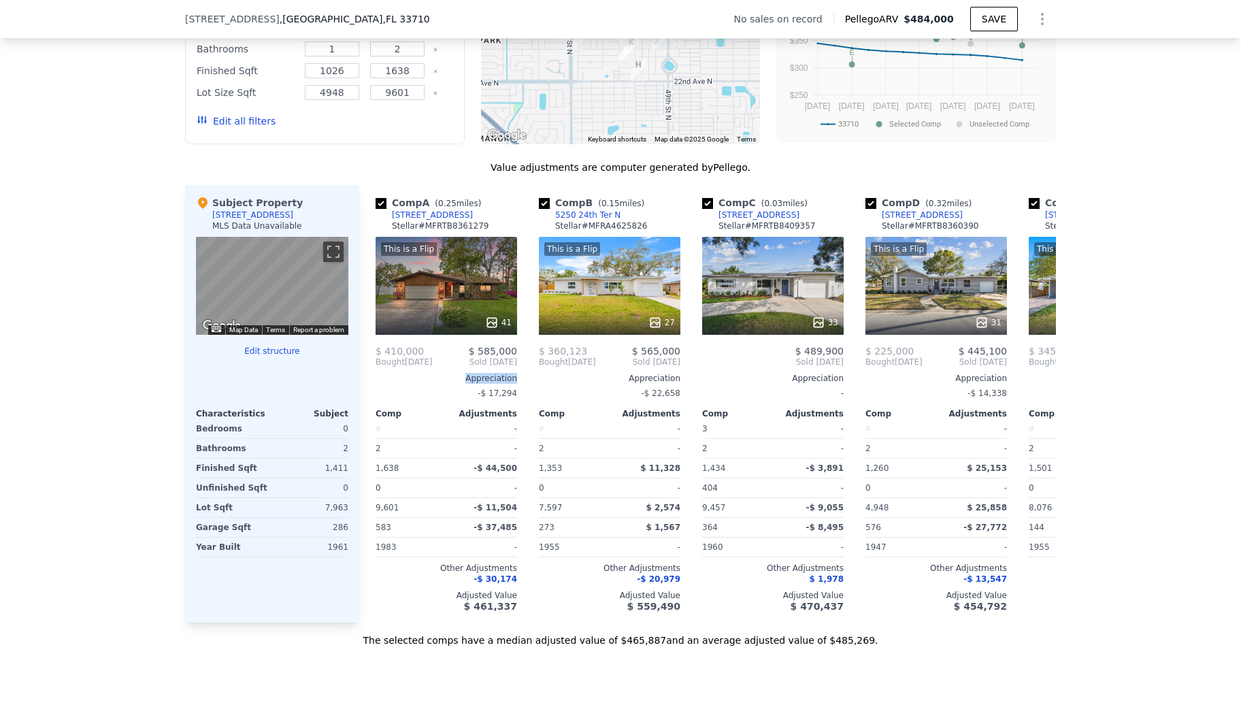
click at [375, 380] on div "$ 410,000 $ 585,000 Bought [DATE] Sold [DATE] Appreciation -$ 17,294 Comp Adjus…" at bounding box center [445, 479] width 141 height 266
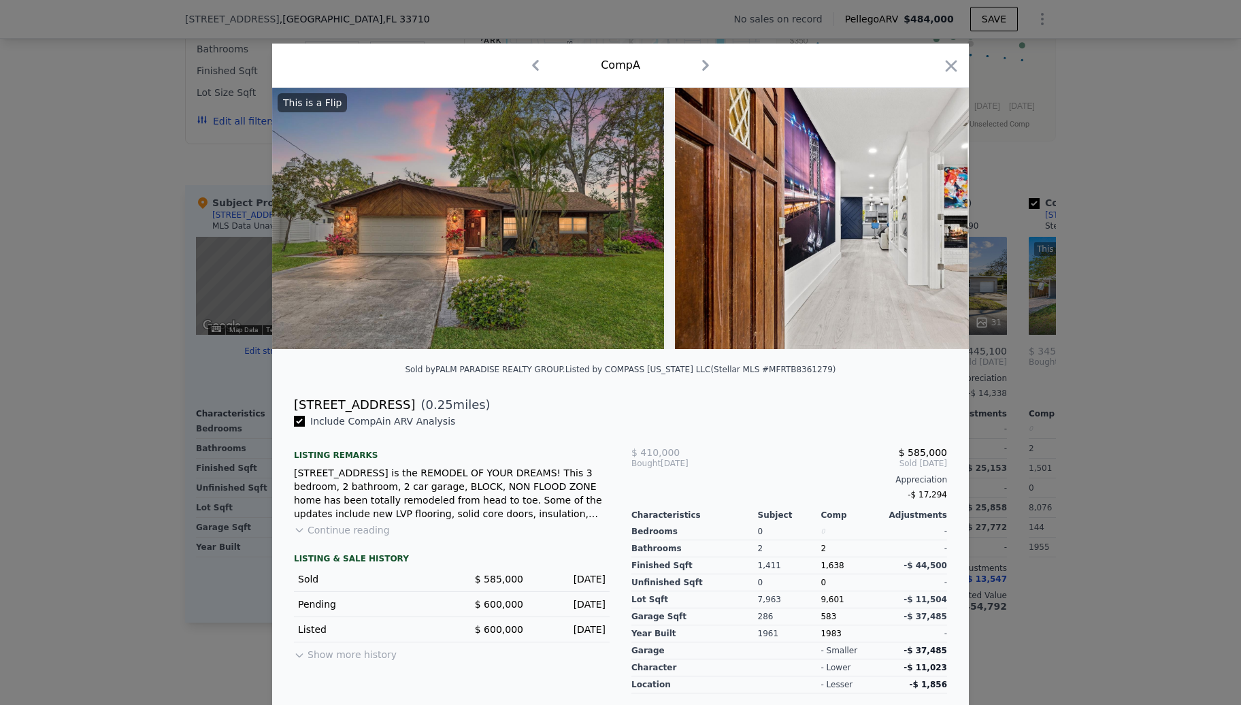
click at [1131, 261] on div at bounding box center [620, 352] width 1241 height 705
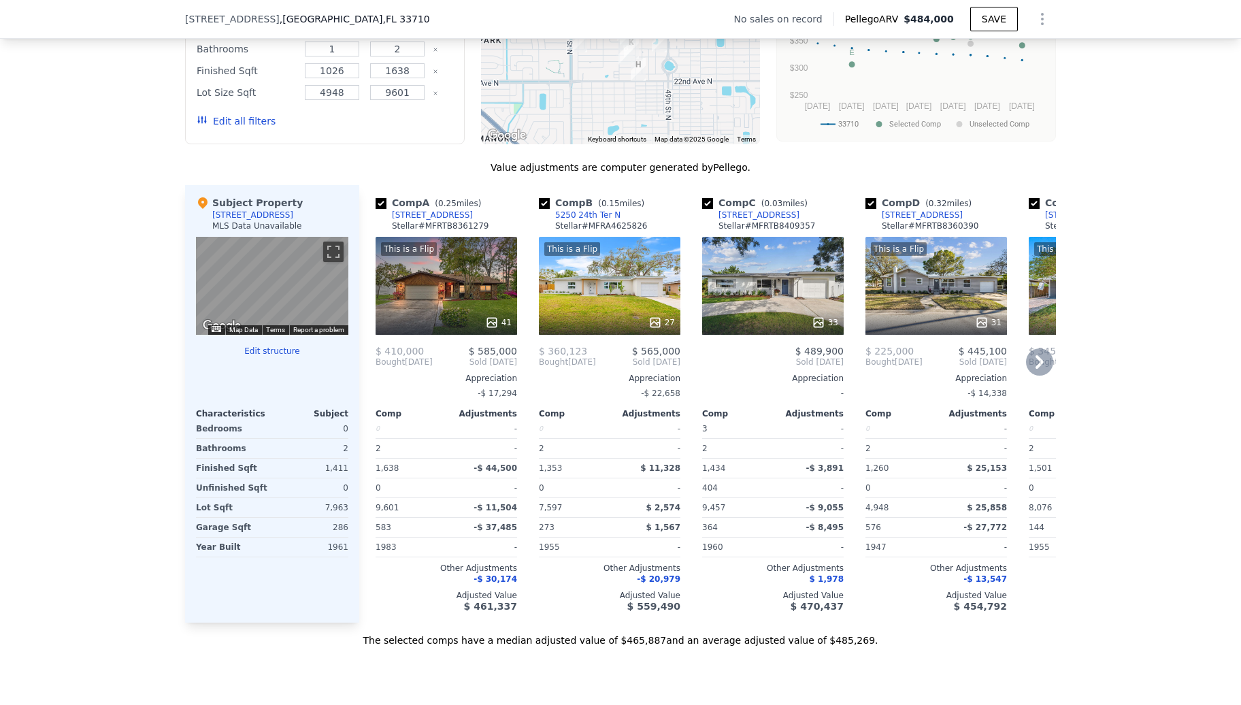
click at [474, 279] on div "This is a Flip 41" at bounding box center [445, 286] width 141 height 98
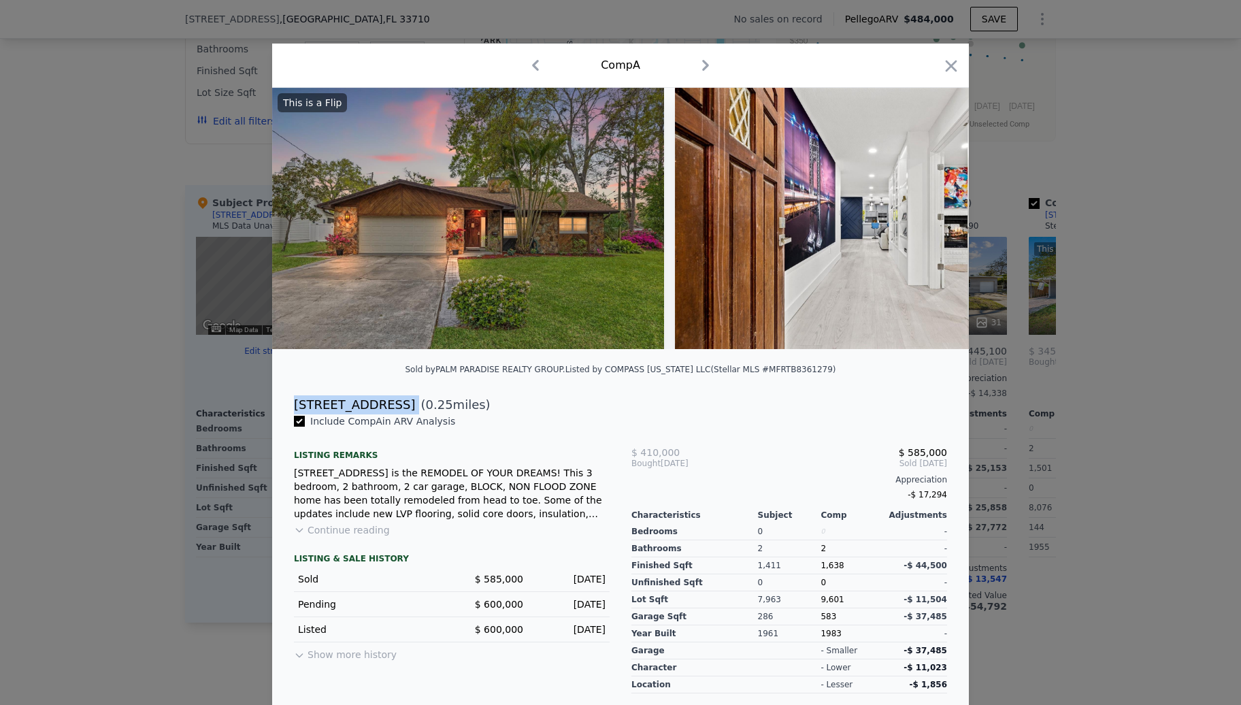
drag, startPoint x: 285, startPoint y: 424, endPoint x: 380, endPoint y: 421, distance: 94.6
click at [380, 414] on div "[STREET_ADDRESS] ( 0.25 miles)" at bounding box center [620, 404] width 675 height 19
copy div "[STREET_ADDRESS]"
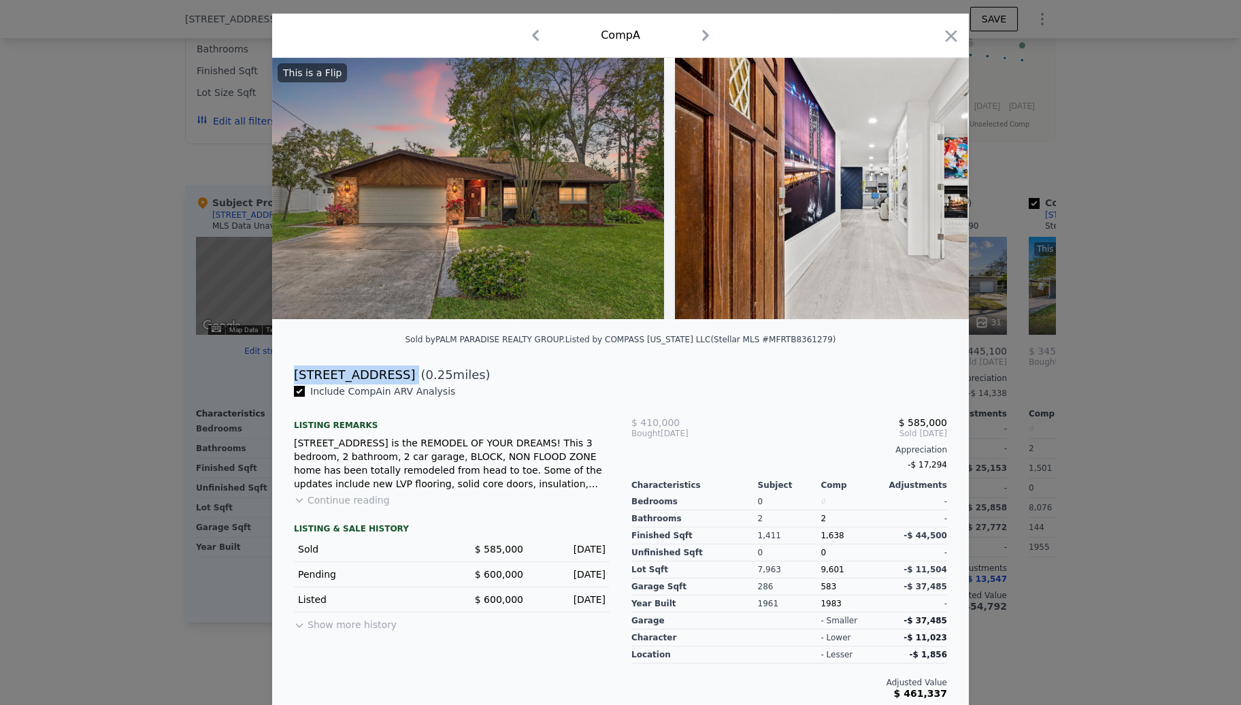
scroll to position [46, 0]
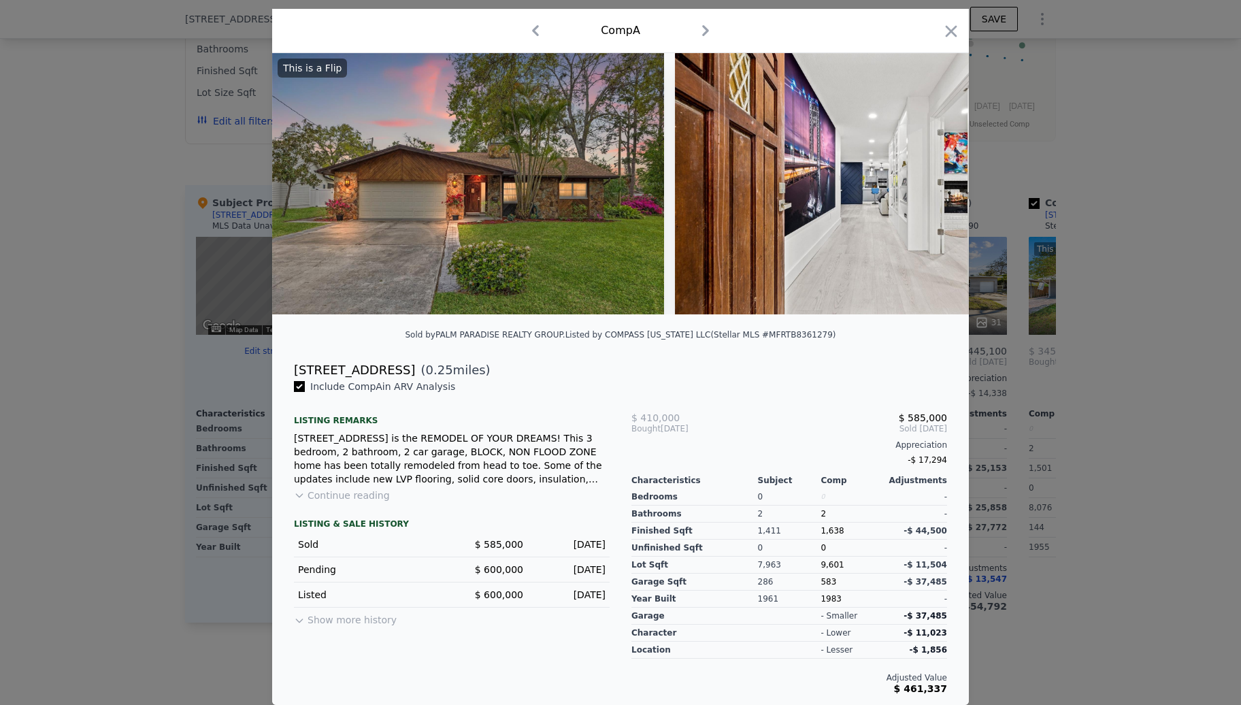
click at [1141, 473] on div at bounding box center [620, 352] width 1241 height 705
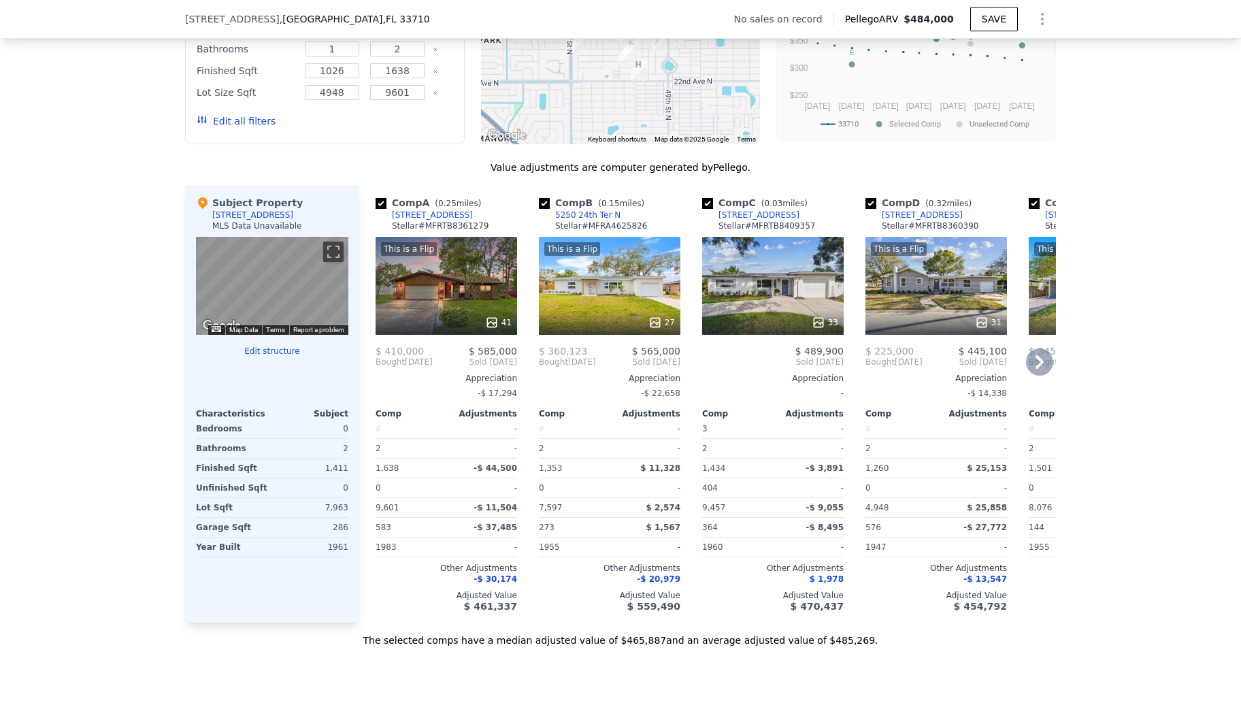
drag, startPoint x: 779, startPoint y: 298, endPoint x: 740, endPoint y: 303, distance: 39.8
click at [740, 303] on div "33" at bounding box center [772, 286] width 141 height 98
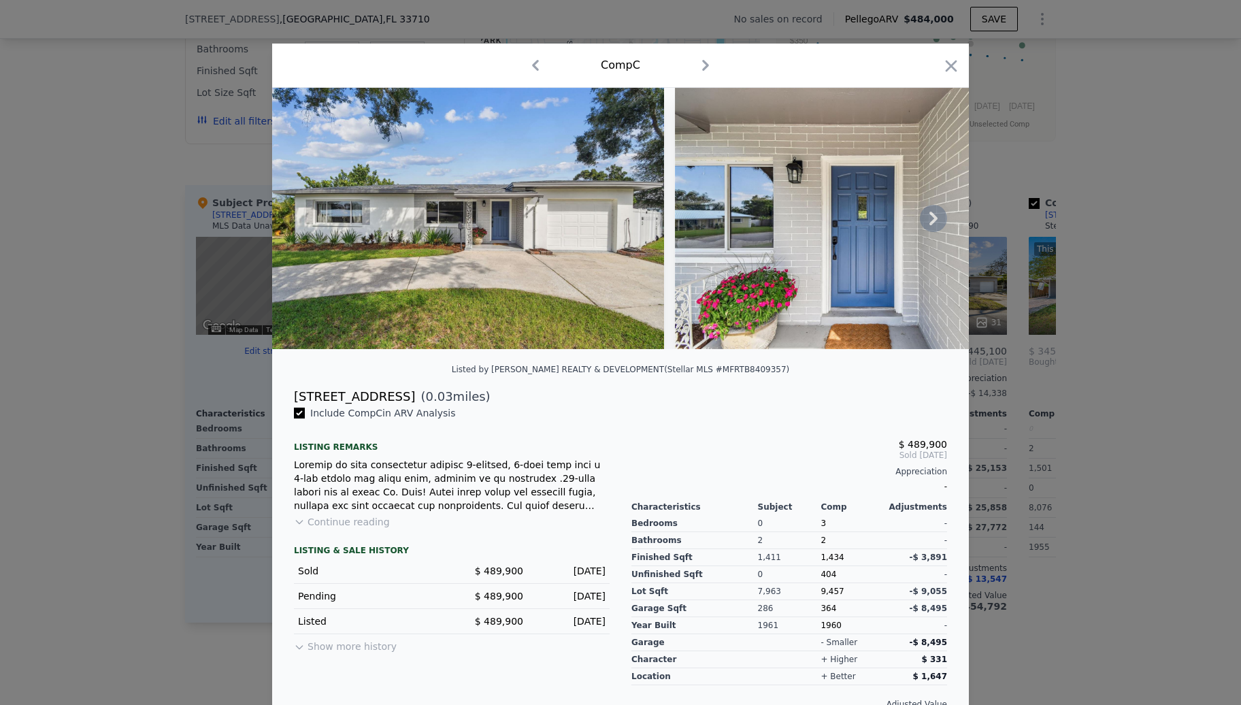
click at [921, 227] on icon at bounding box center [933, 218] width 27 height 27
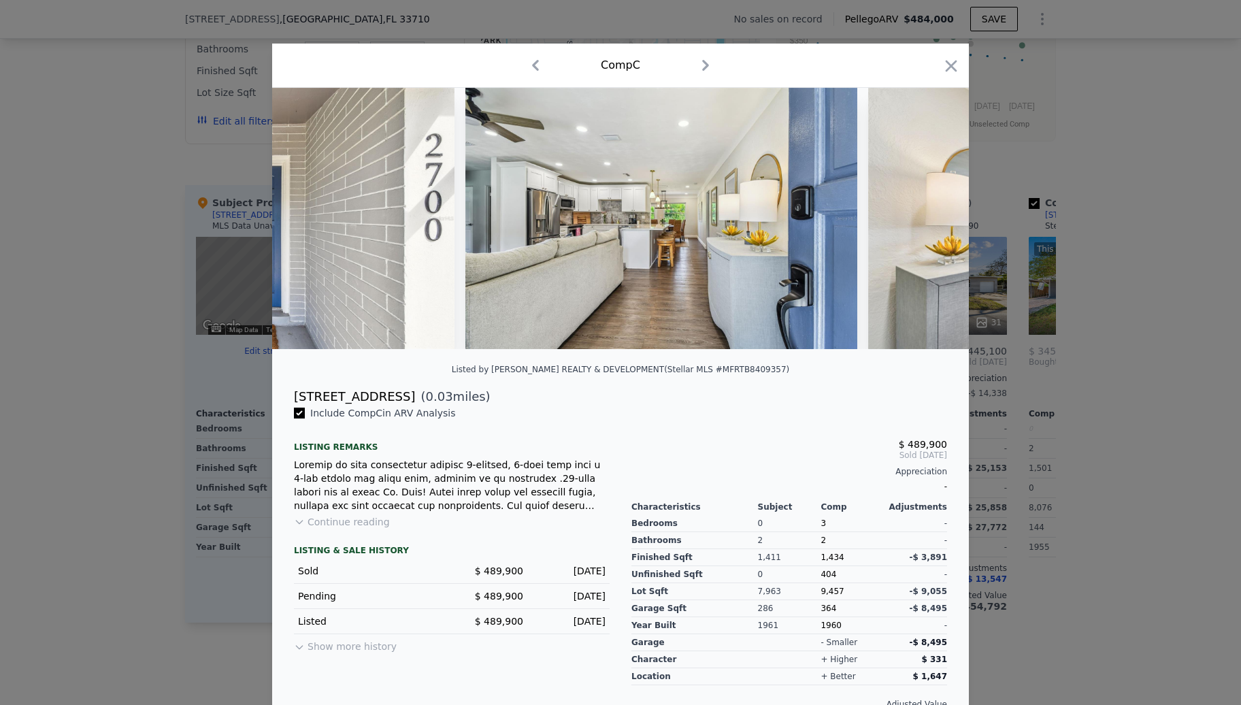
scroll to position [0, 653]
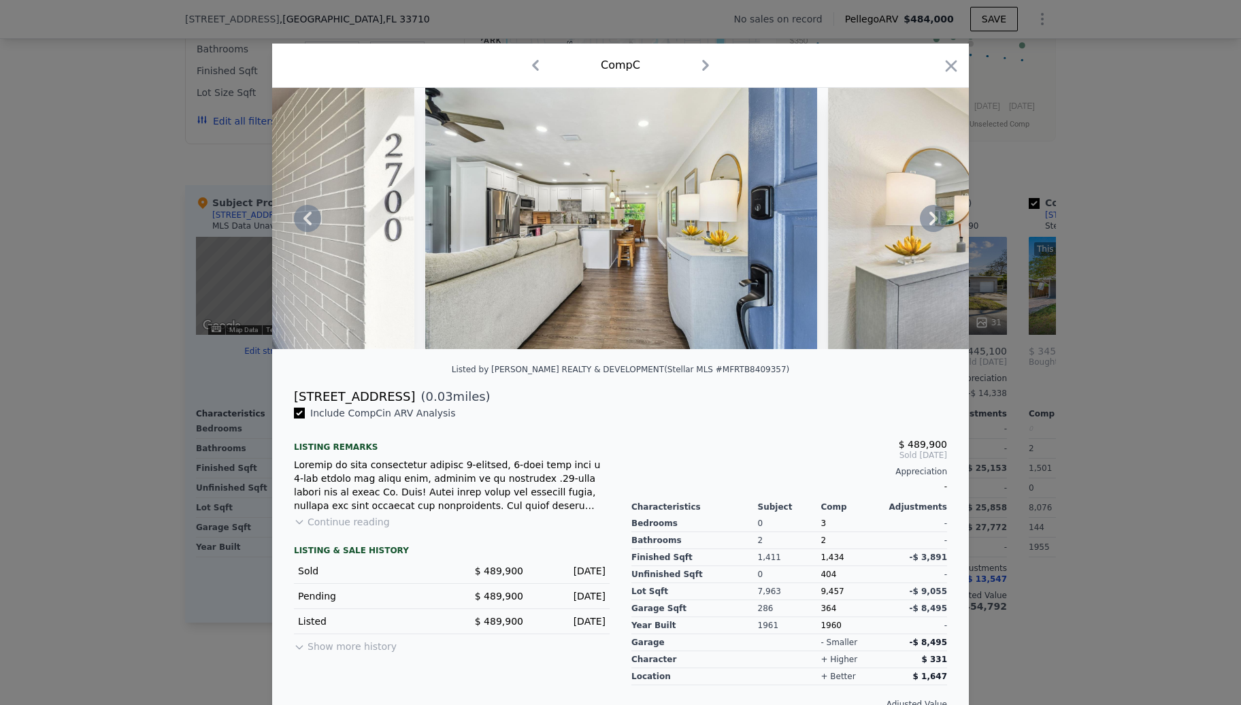
click at [921, 227] on icon at bounding box center [933, 218] width 27 height 27
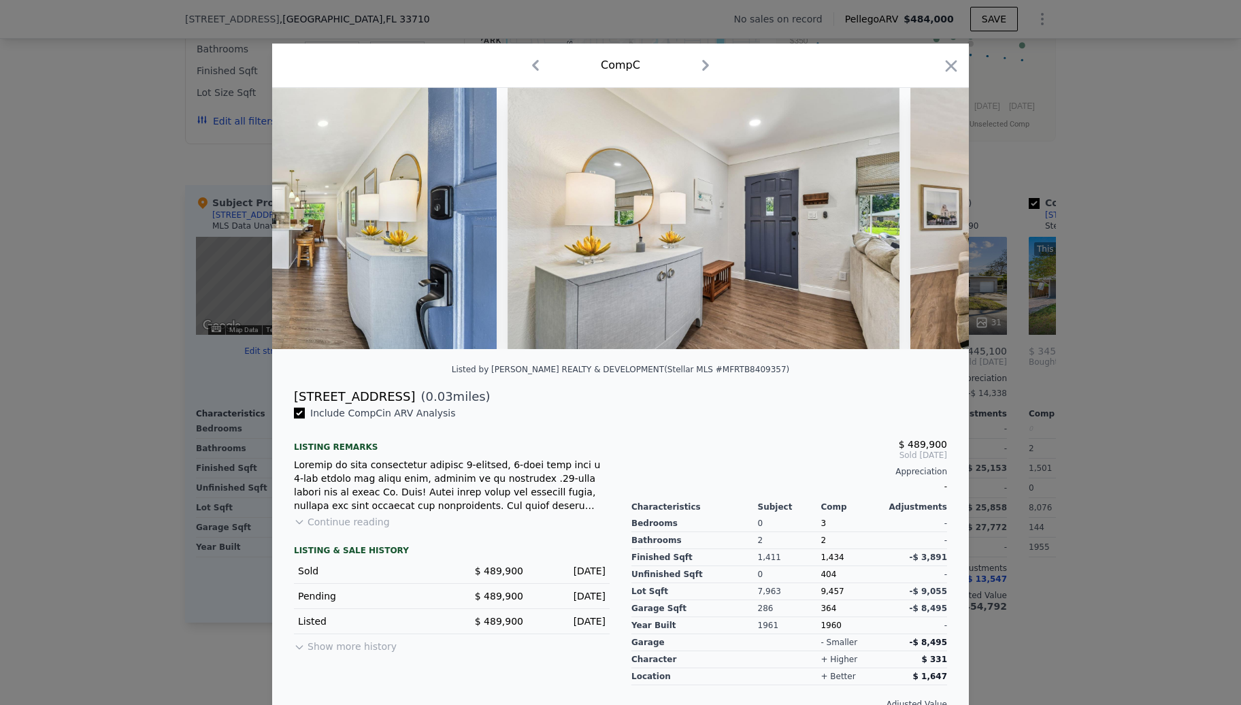
scroll to position [0, 979]
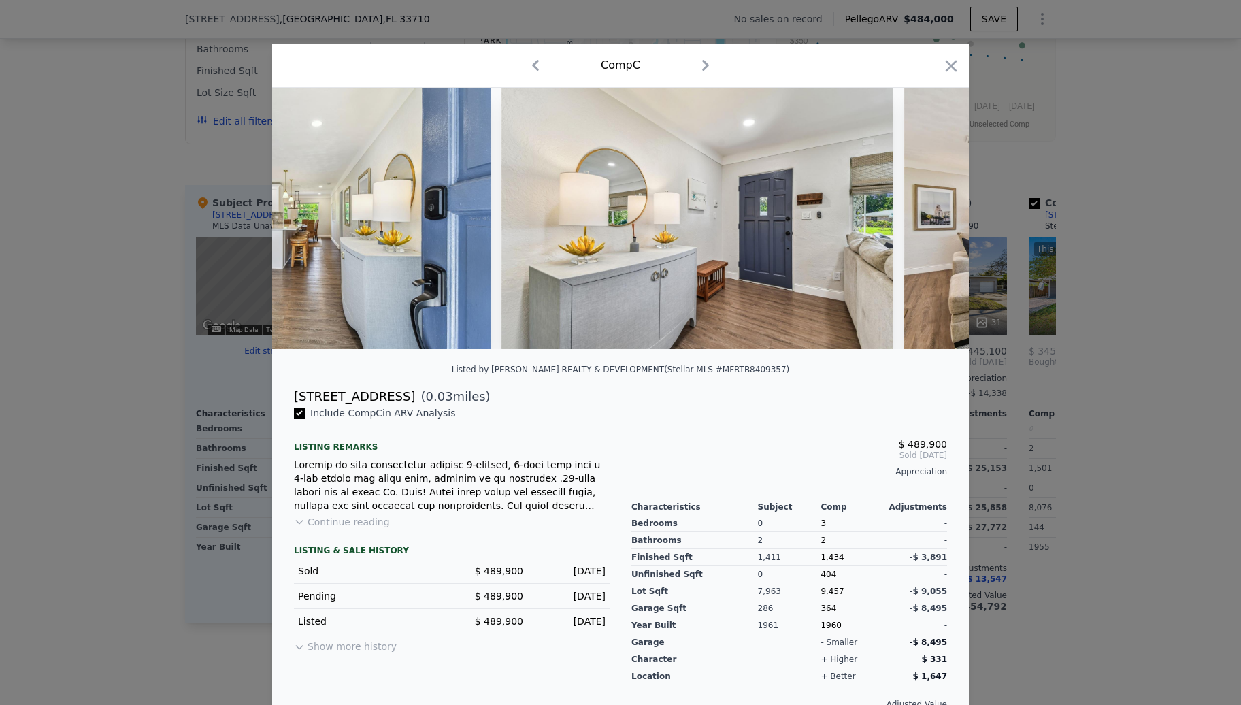
click at [921, 227] on div at bounding box center [620, 218] width 696 height 261
click at [921, 227] on icon at bounding box center [933, 218] width 27 height 27
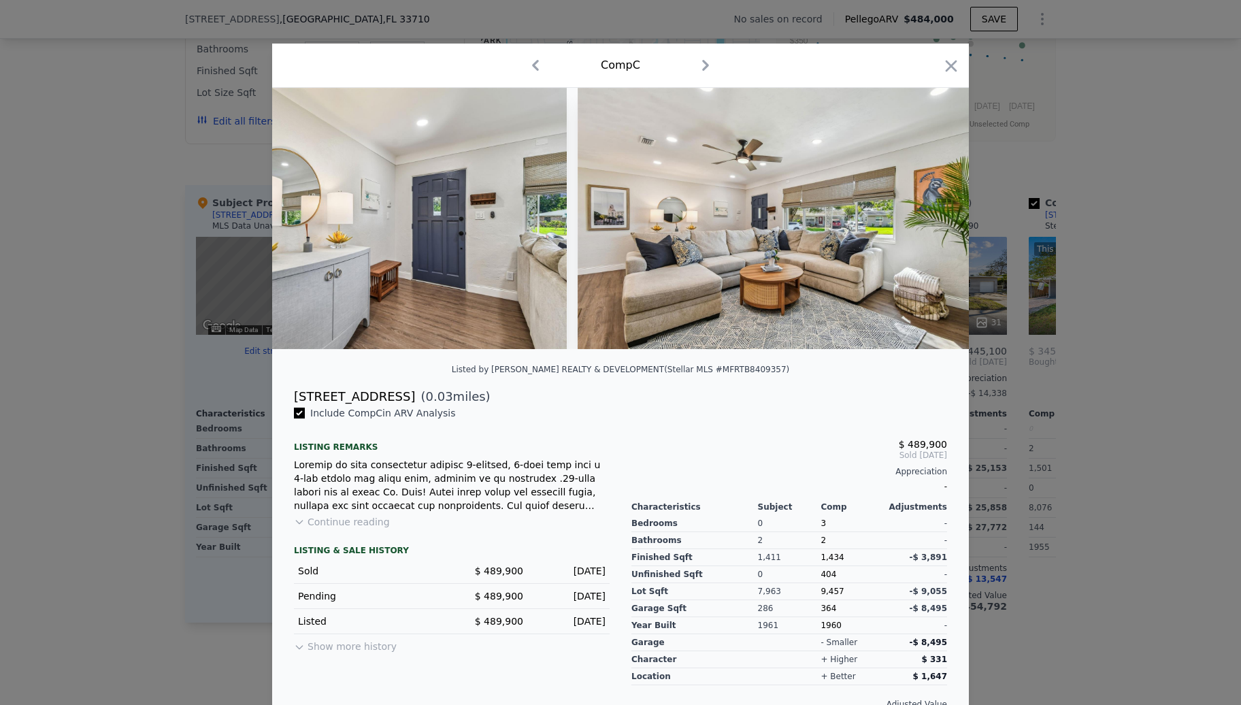
click at [921, 227] on div at bounding box center [620, 218] width 696 height 261
click at [921, 227] on icon at bounding box center [933, 218] width 27 height 27
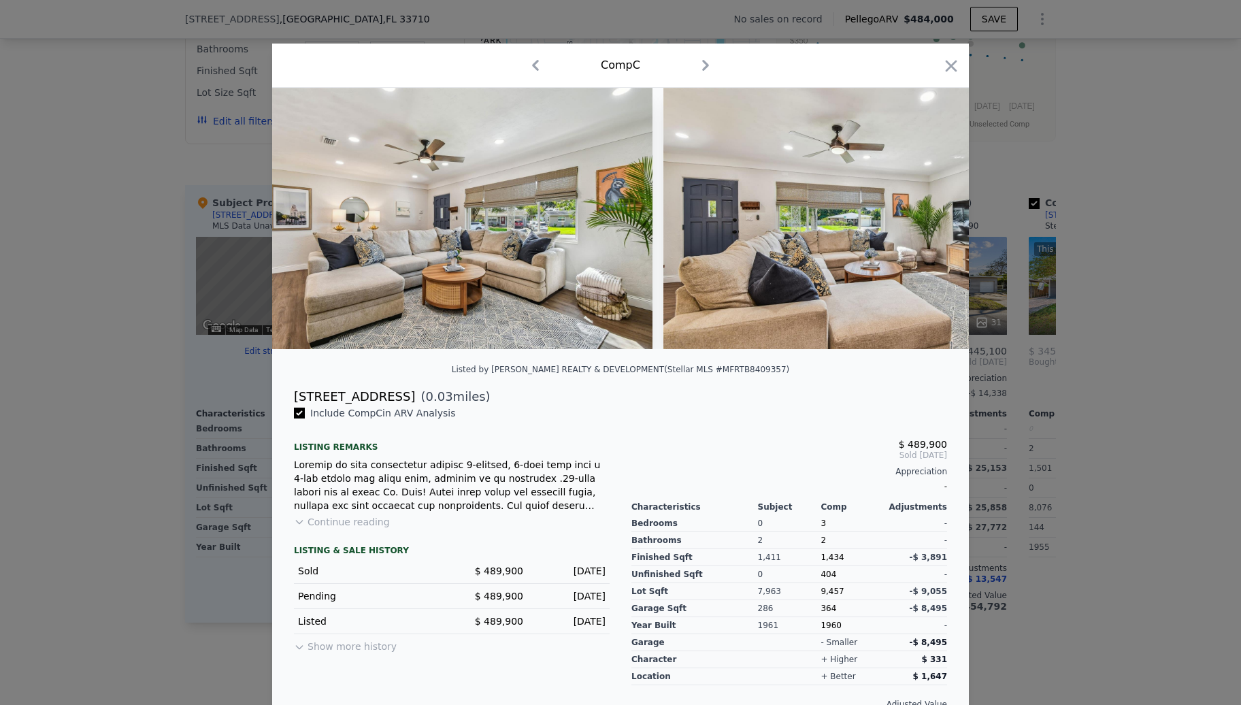
scroll to position [0, 1632]
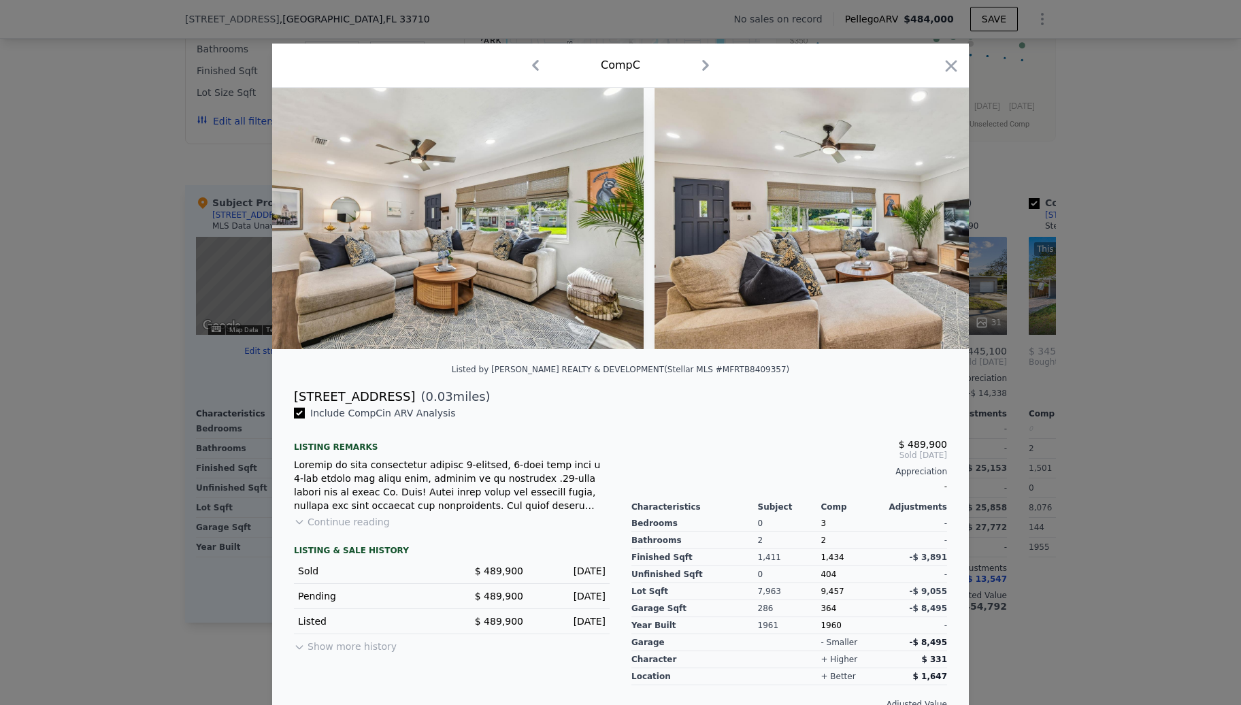
click at [921, 227] on img at bounding box center [850, 218] width 392 height 261
click at [945, 61] on icon "button" at bounding box center [950, 65] width 19 height 19
